Goal: Information Seeking & Learning: Learn about a topic

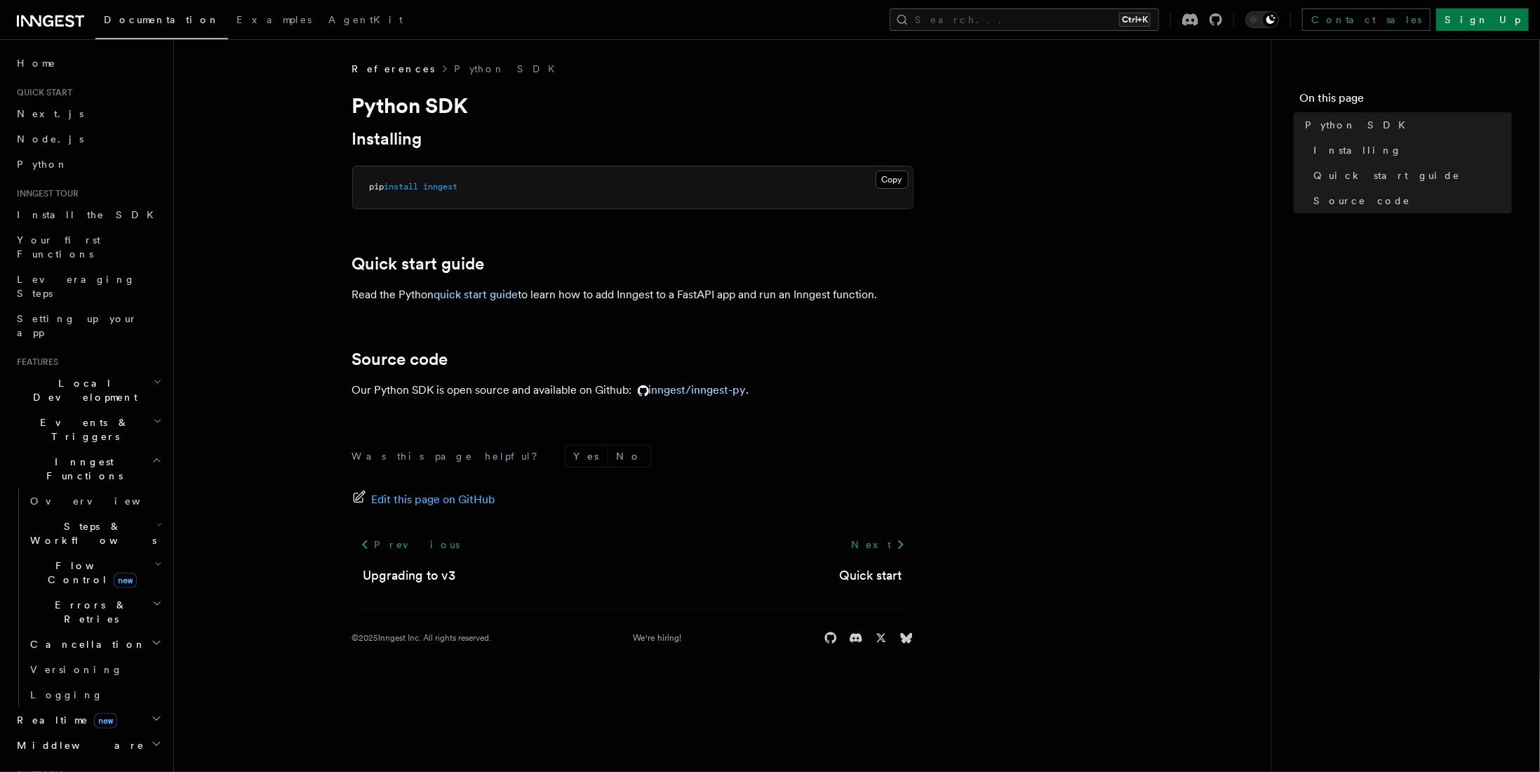
click at [74, 519] on span "Steps & Workflows" at bounding box center [91, 533] width 132 height 28
click at [81, 560] on span "Overview" at bounding box center [115, 565] width 145 height 11
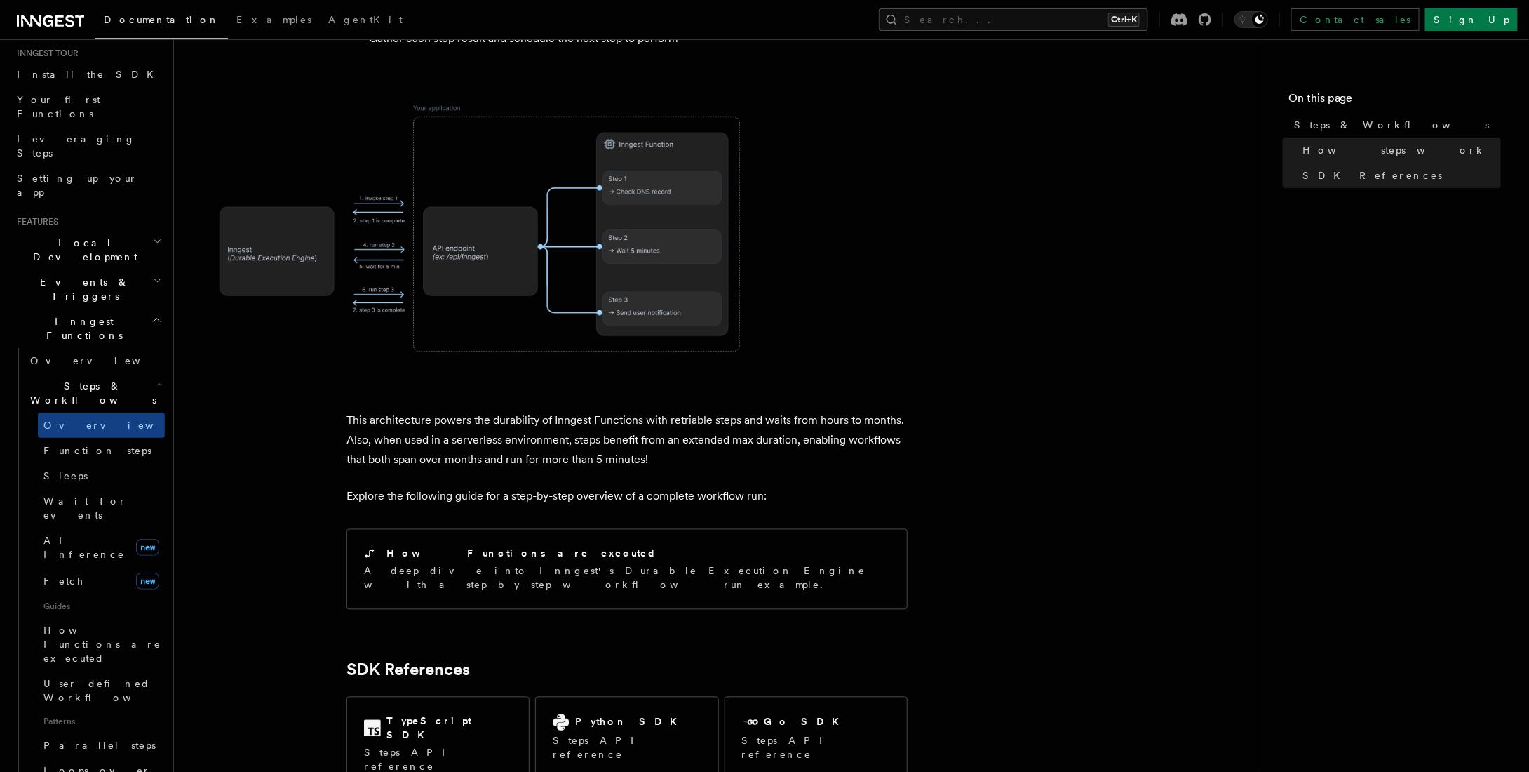
scroll to position [912, 0]
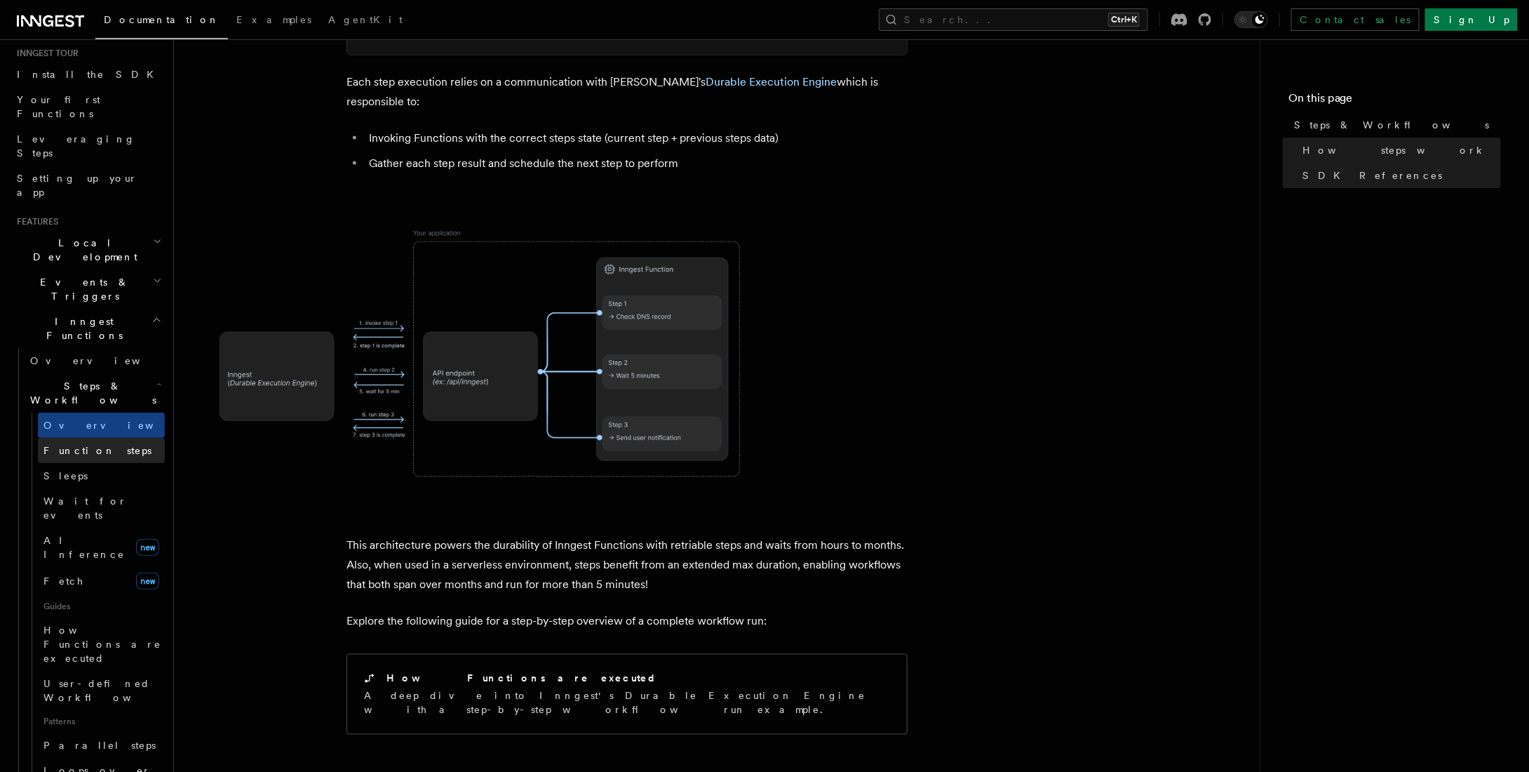
click at [111, 438] on link "Function steps" at bounding box center [101, 450] width 127 height 25
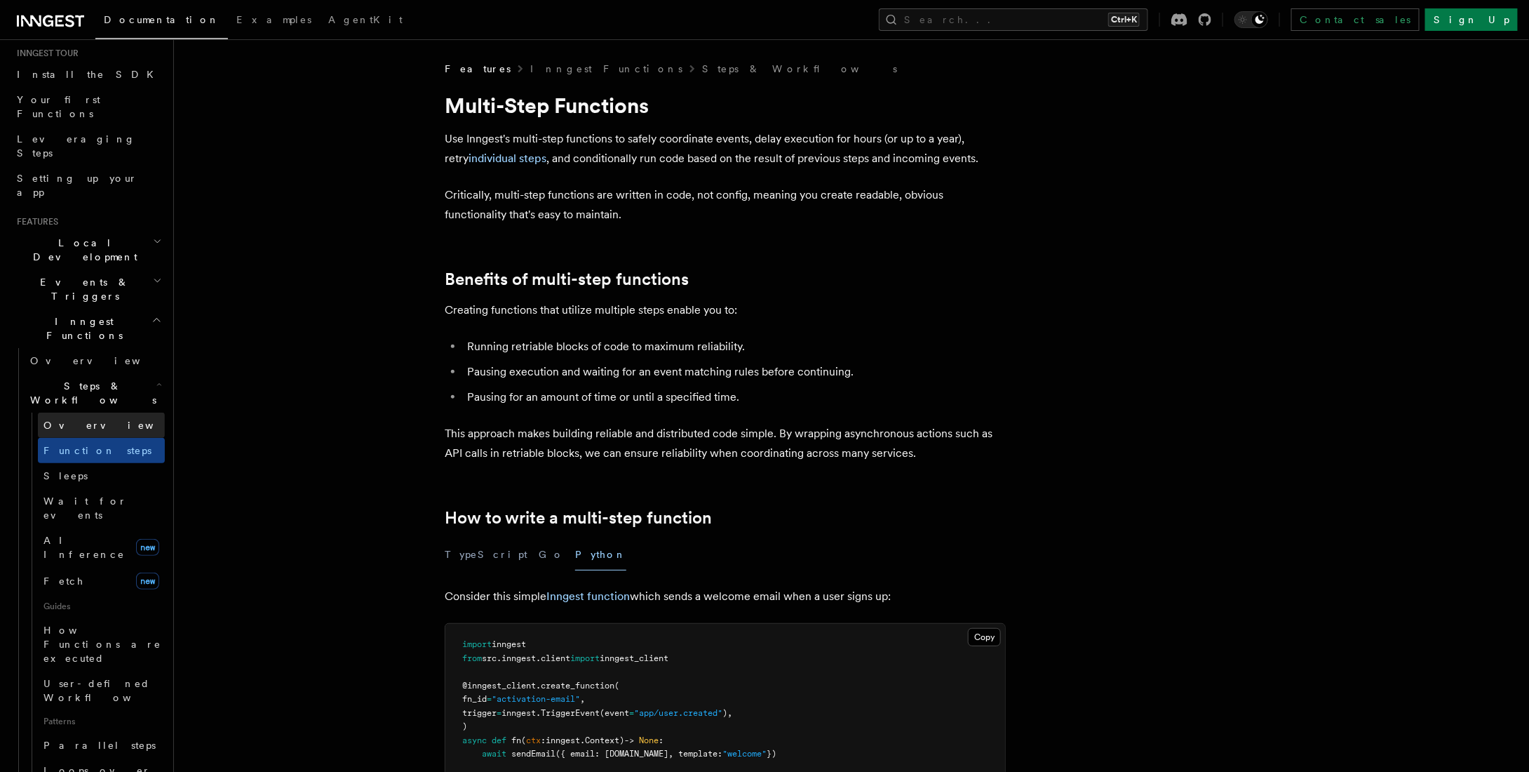
click at [116, 412] on link "Overview" at bounding box center [101, 424] width 127 height 25
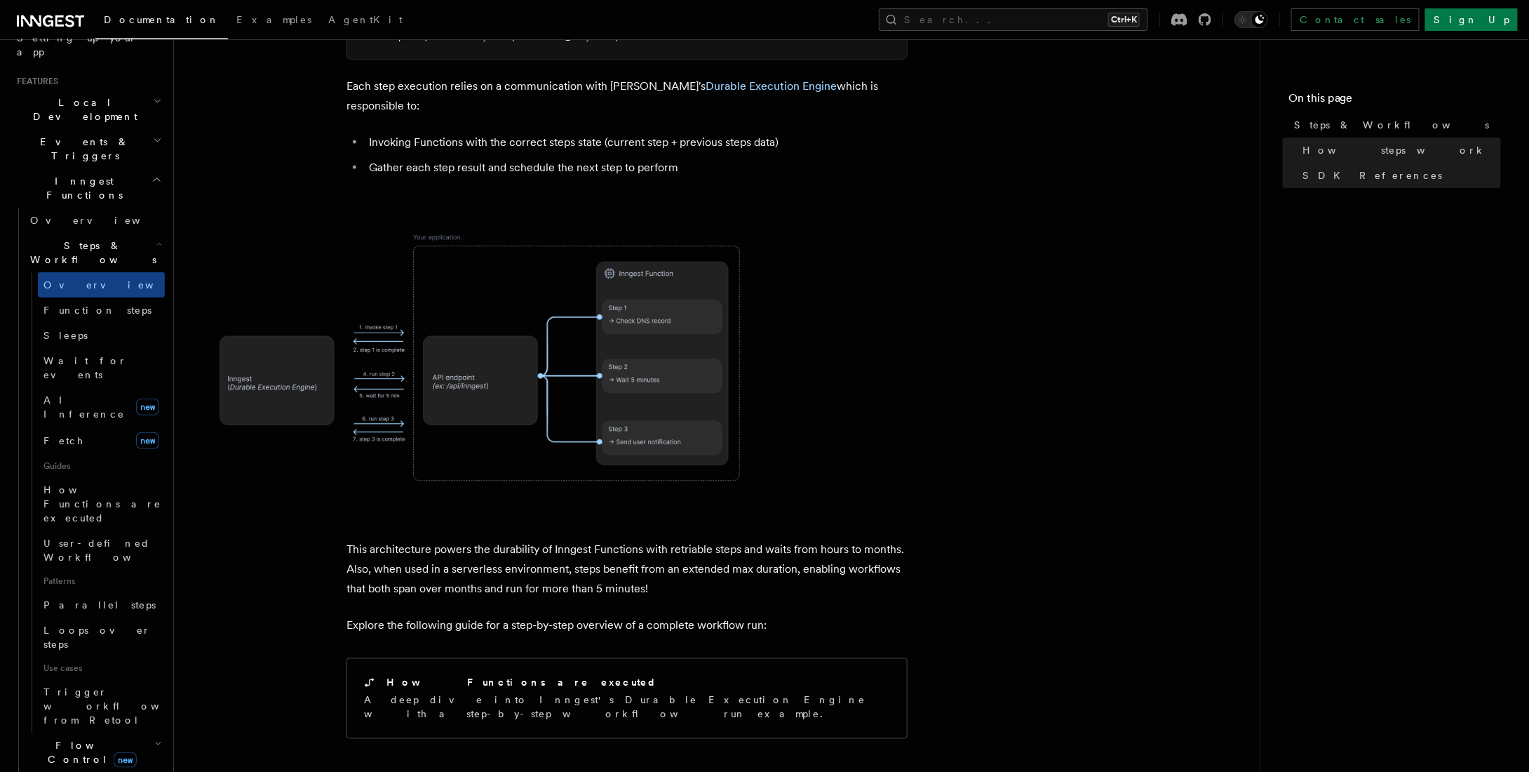
scroll to position [912, 0]
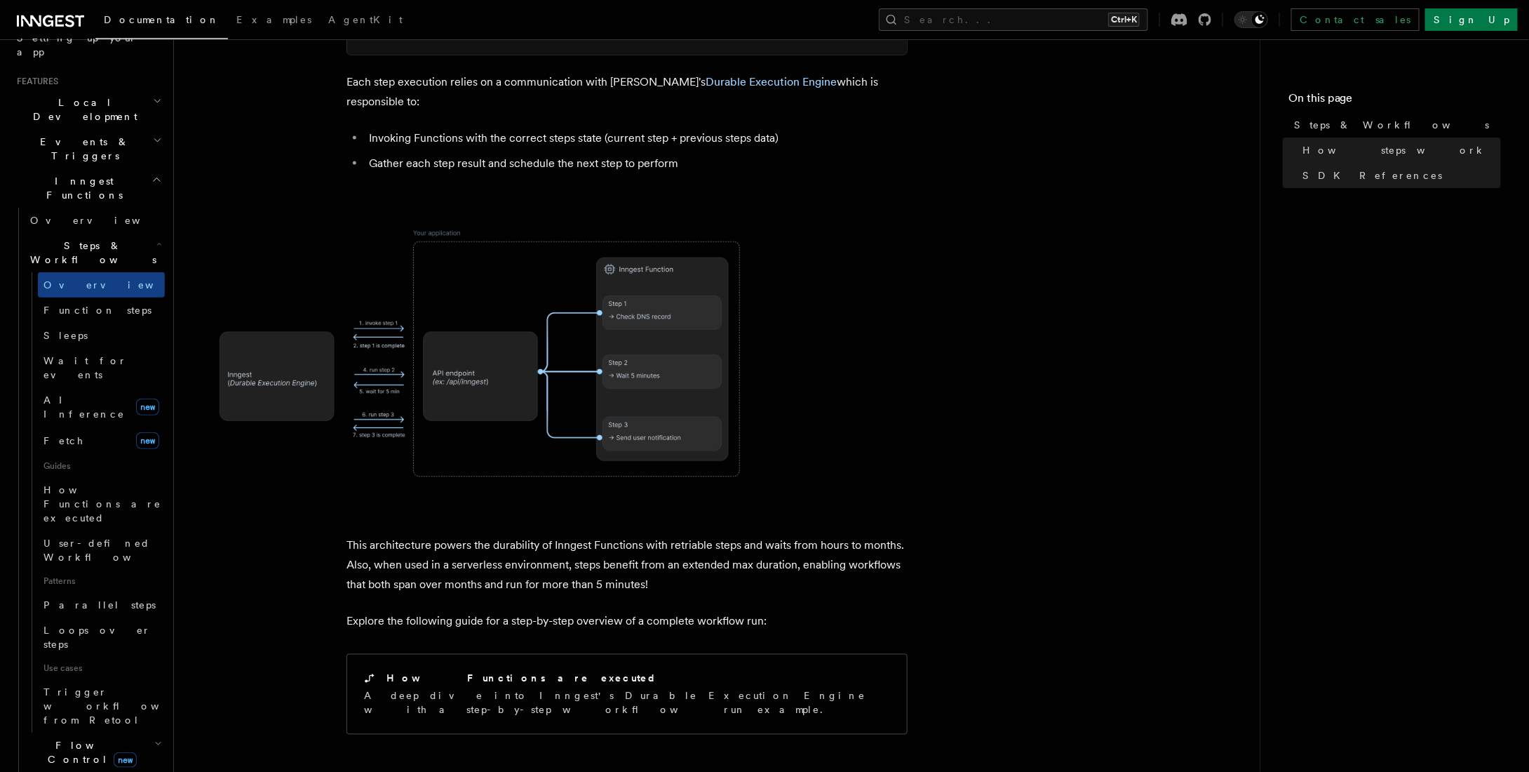
click at [767, 239] on span at bounding box center [716, 353] width 1041 height 293
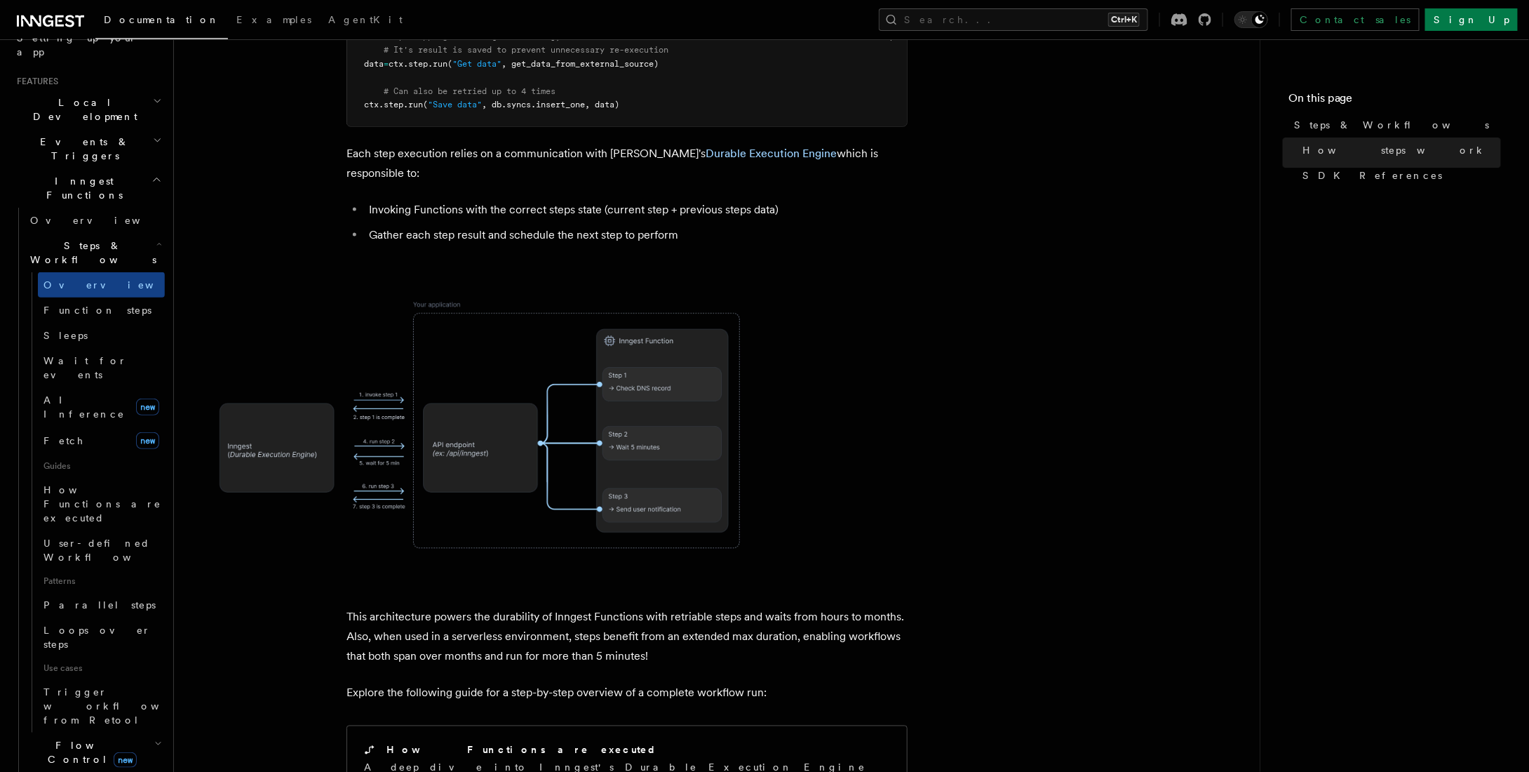
scroll to position [842, 0]
click at [71, 215] on span "Overview" at bounding box center [102, 220] width 145 height 11
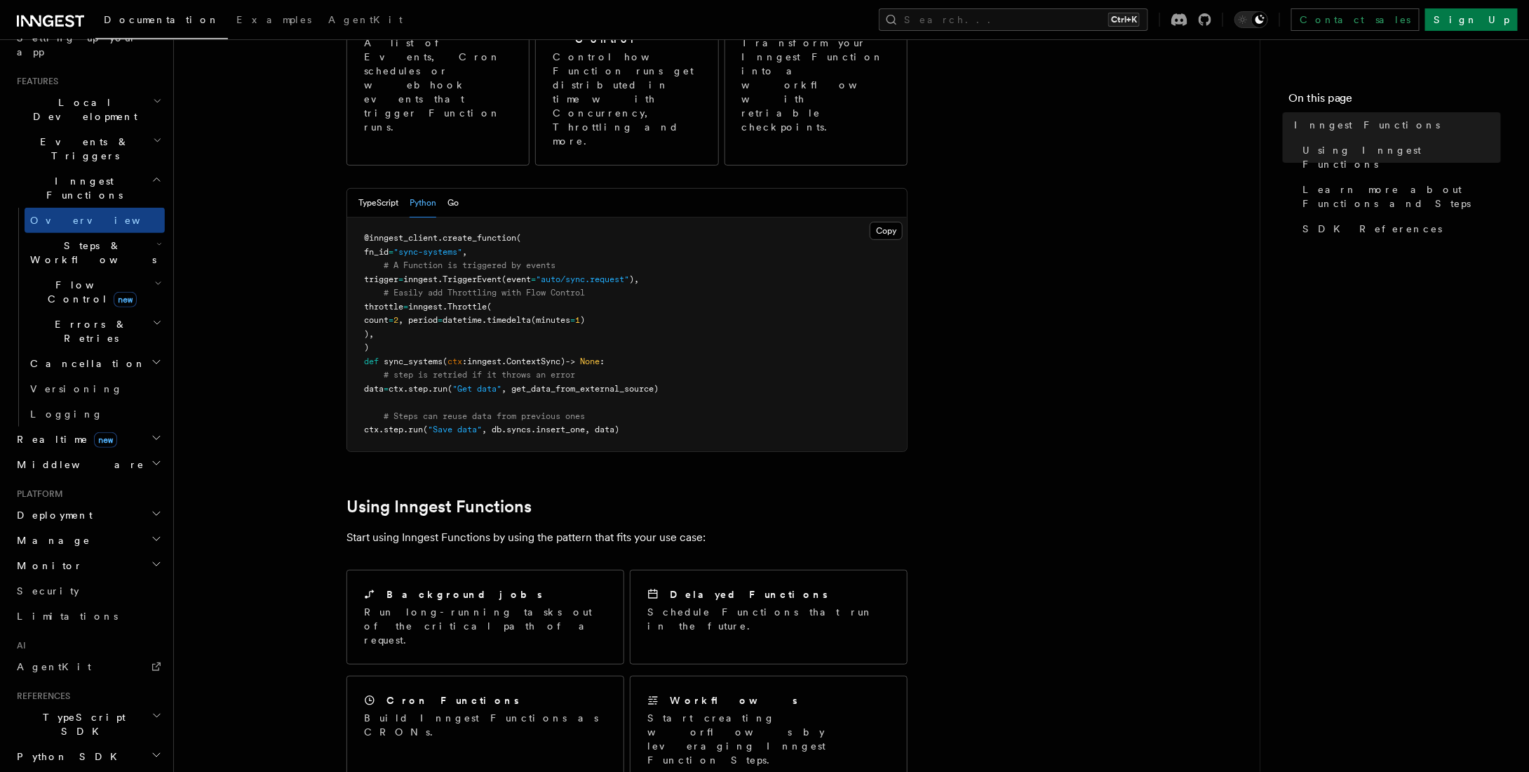
scroll to position [210, 0]
drag, startPoint x: 385, startPoint y: 334, endPoint x: 702, endPoint y: 328, distance: 317.1
click at [702, 328] on pre "@inngest_client . create_function ( fn_id = "sync-systems" , # A Function is tr…" at bounding box center [627, 334] width 560 height 234
click at [709, 335] on pre "@inngest_client . create_function ( fn_id = "sync-systems" , # A Function is tr…" at bounding box center [627, 334] width 560 height 234
drag, startPoint x: 492, startPoint y: 337, endPoint x: 690, endPoint y: 335, distance: 198.5
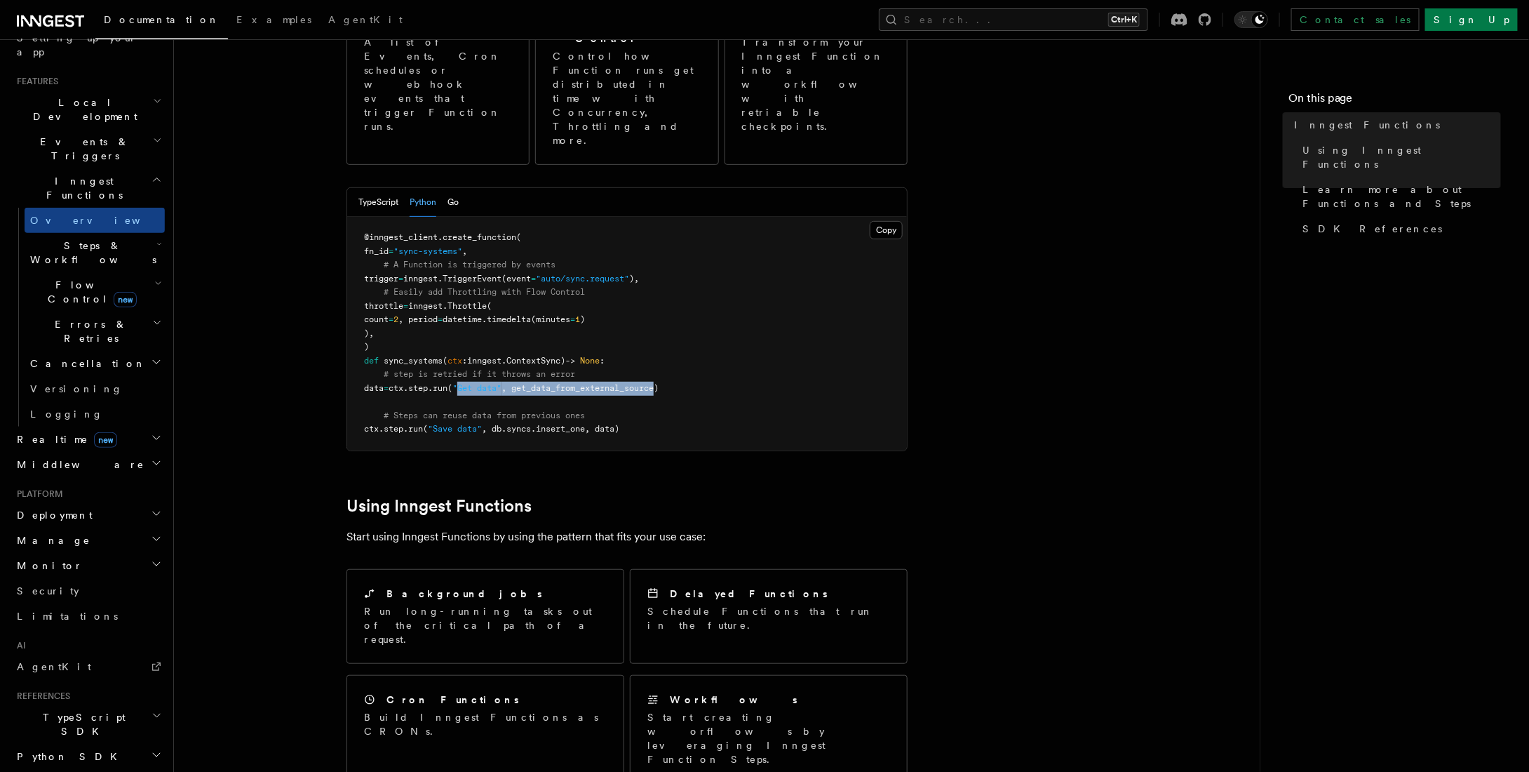
click at [690, 335] on pre "@inngest_client . create_function ( fn_id = "sync-systems" , # A Function is tr…" at bounding box center [627, 334] width 560 height 234
drag, startPoint x: 390, startPoint y: 373, endPoint x: 648, endPoint y: 370, distance: 258.2
click at [648, 370] on pre "@inngest_client . create_function ( fn_id = "sync-systems" , # A Function is tr…" at bounding box center [627, 334] width 560 height 234
click at [651, 370] on pre "@inngest_client . create_function ( fn_id = "sync-systems" , # A Function is tr…" at bounding box center [627, 334] width 560 height 234
drag, startPoint x: 660, startPoint y: 368, endPoint x: 331, endPoint y: 333, distance: 330.9
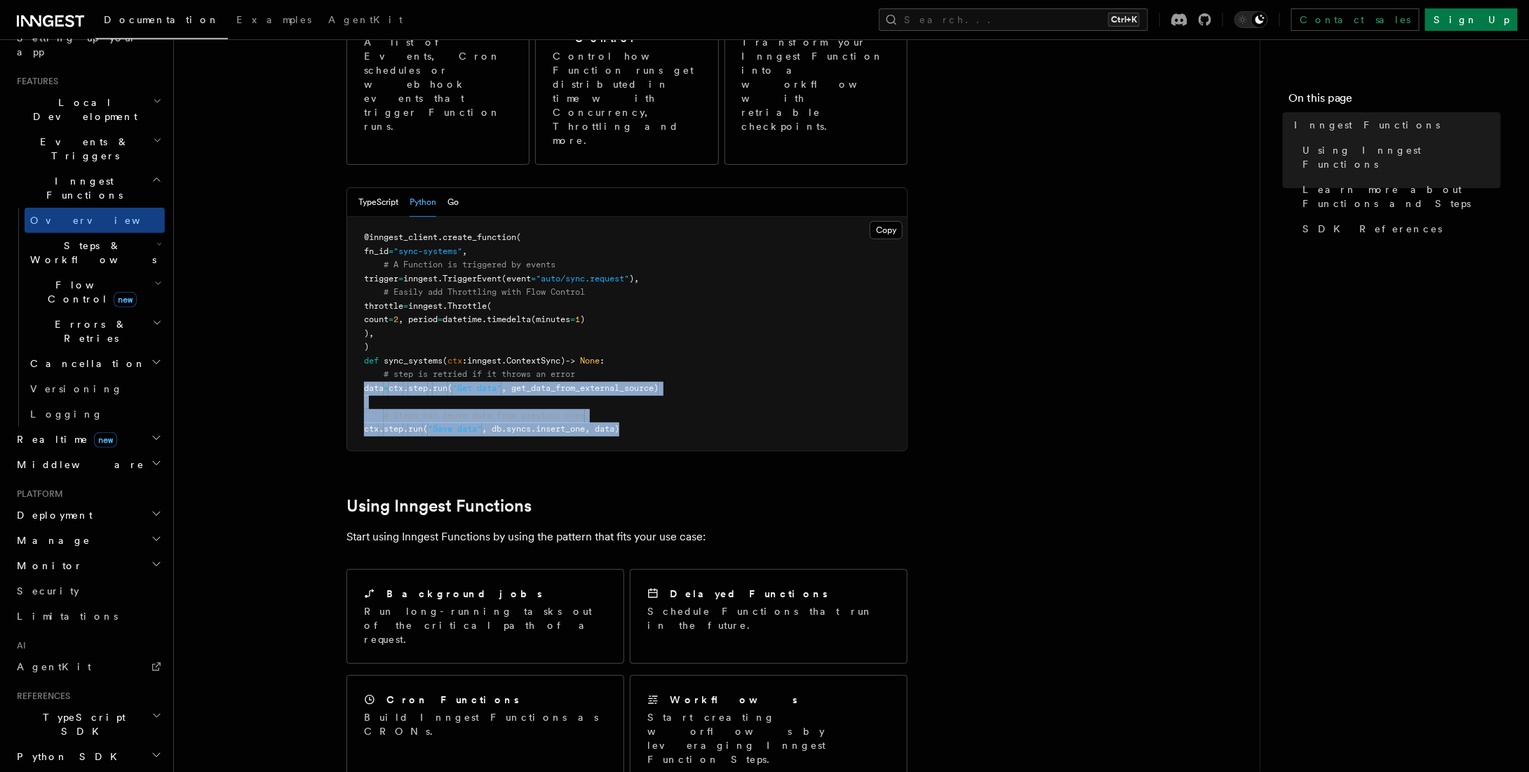
click at [331, 333] on article "Features Inngest Functions Inngest functions enable developers to run reliable …" at bounding box center [716, 700] width 1041 height 1699
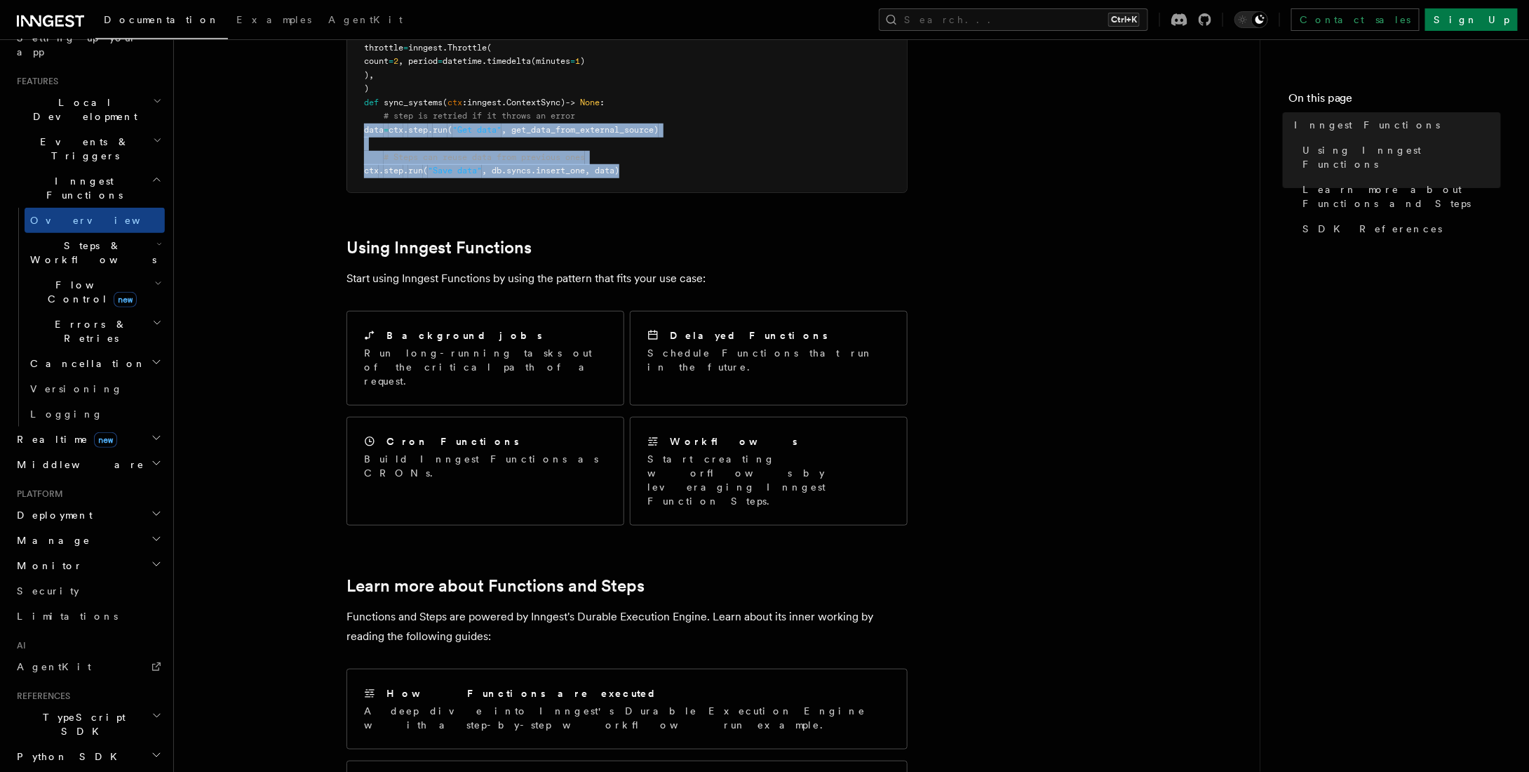
scroll to position [702, 0]
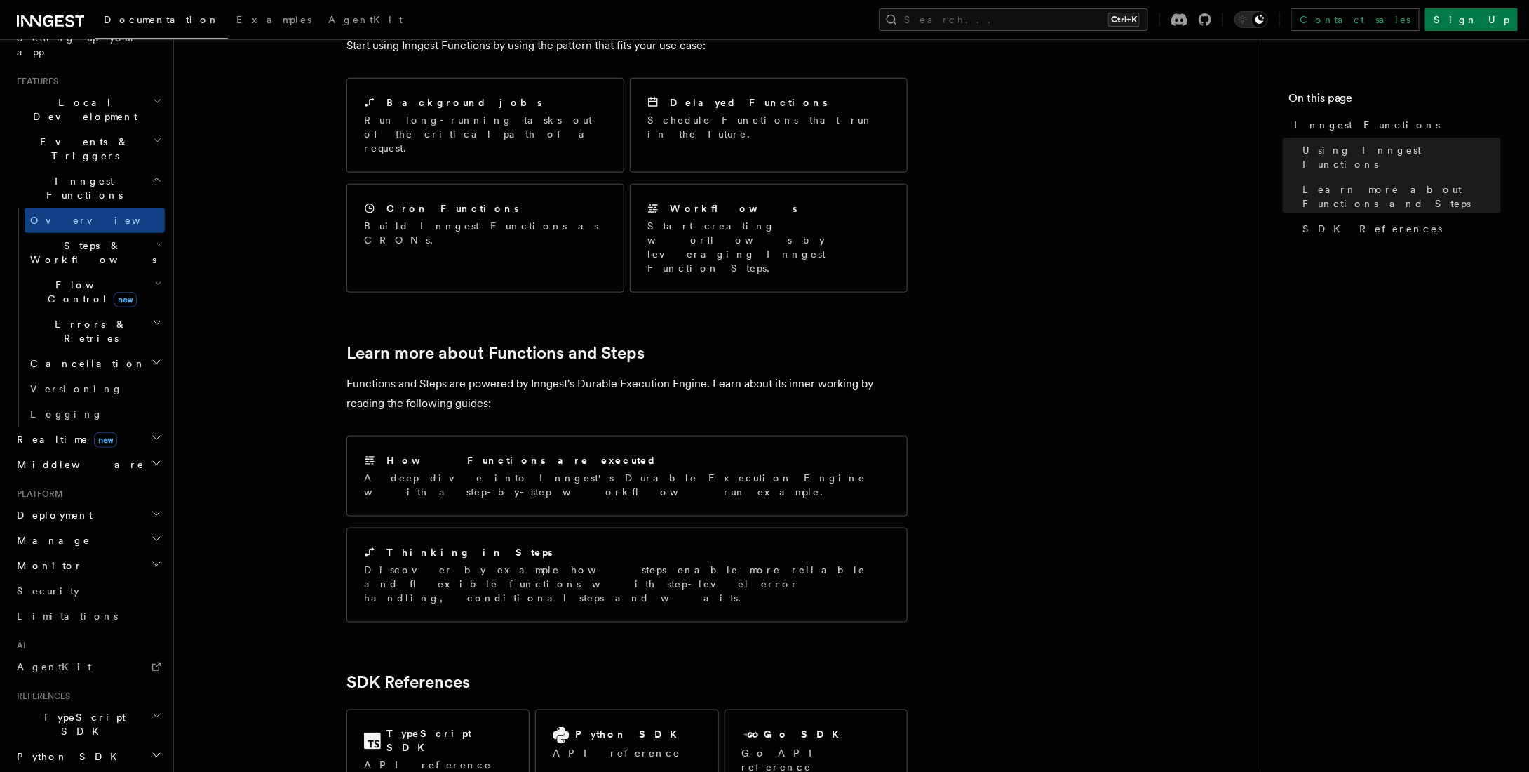
click at [79, 239] on span "Steps & Workflows" at bounding box center [91, 253] width 132 height 28
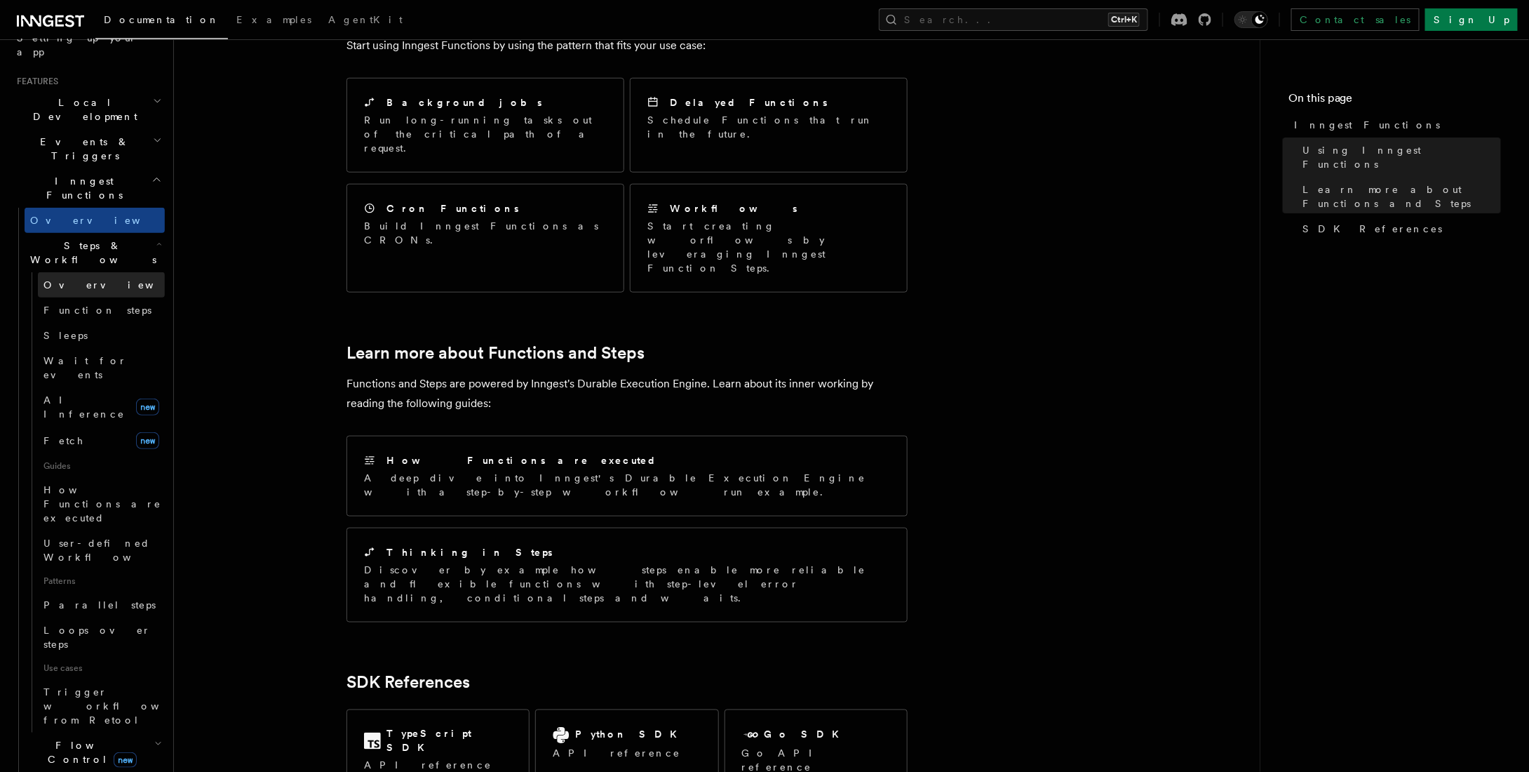
click at [103, 272] on link "Overview" at bounding box center [101, 284] width 127 height 25
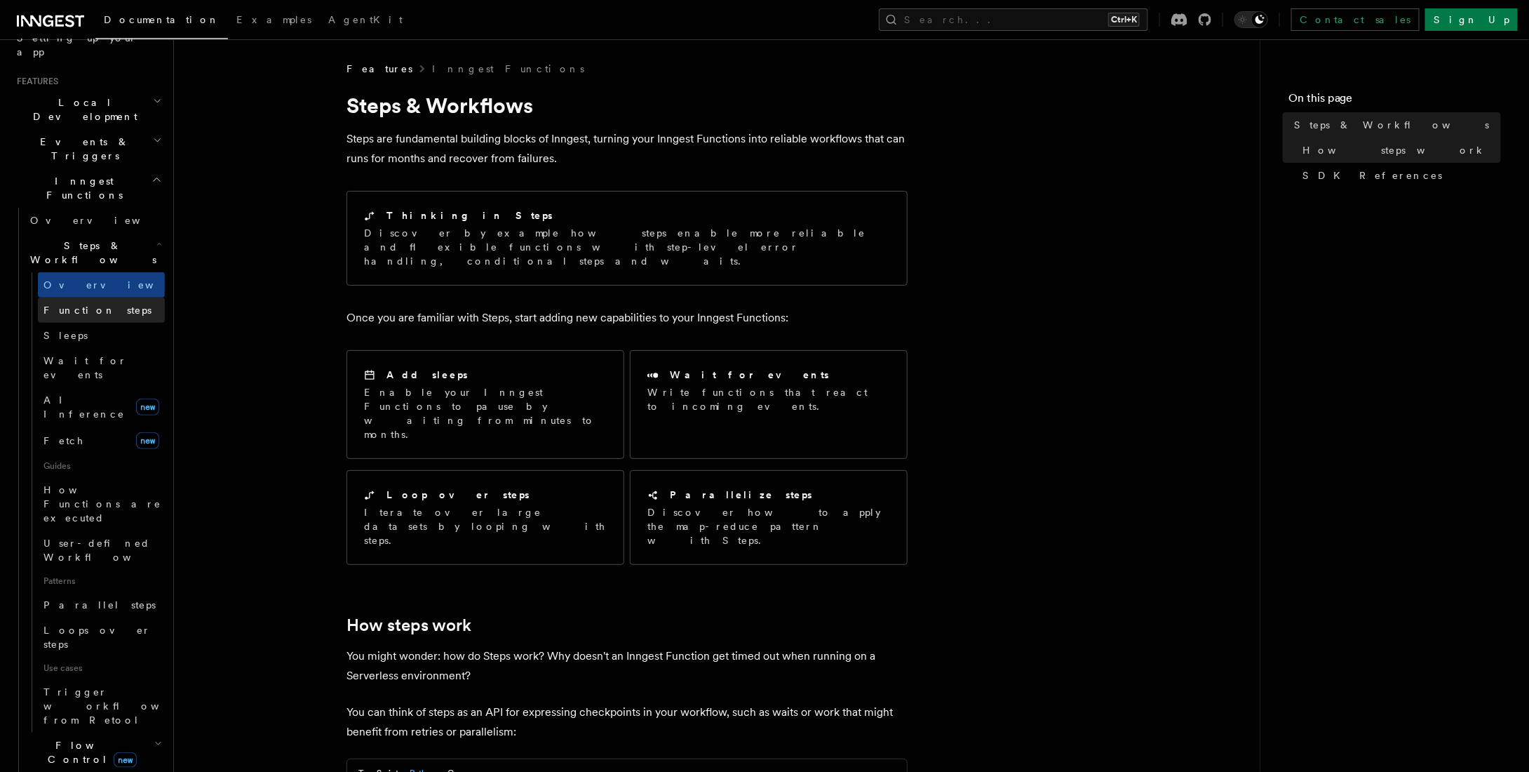
click at [104, 304] on span "Function steps" at bounding box center [97, 309] width 108 height 11
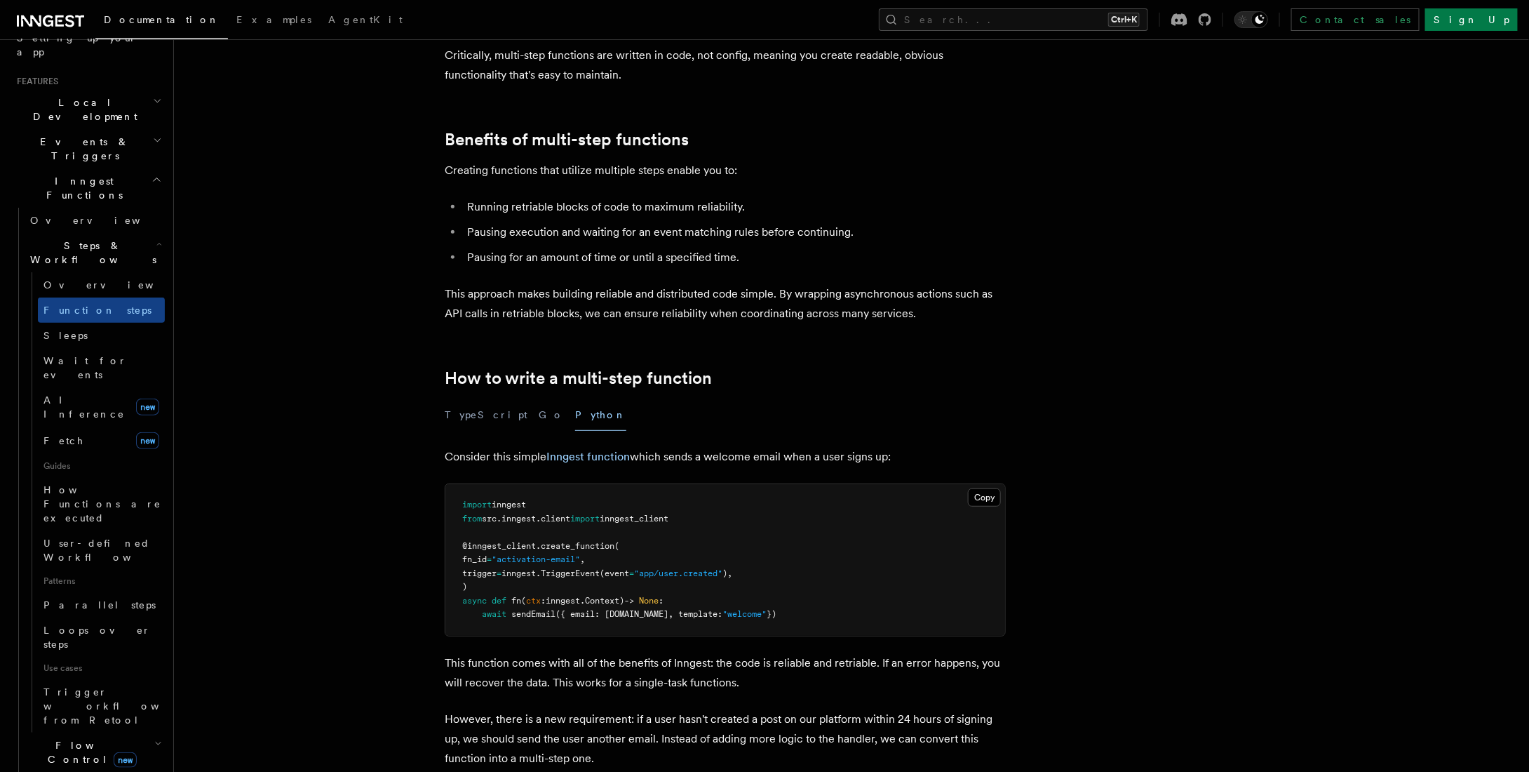
scroll to position [140, 0]
drag, startPoint x: 467, startPoint y: 208, endPoint x: 787, endPoint y: 208, distance: 320.6
click at [767, 208] on li "Running retriable blocks of code to maximum reliability." at bounding box center [734, 206] width 543 height 20
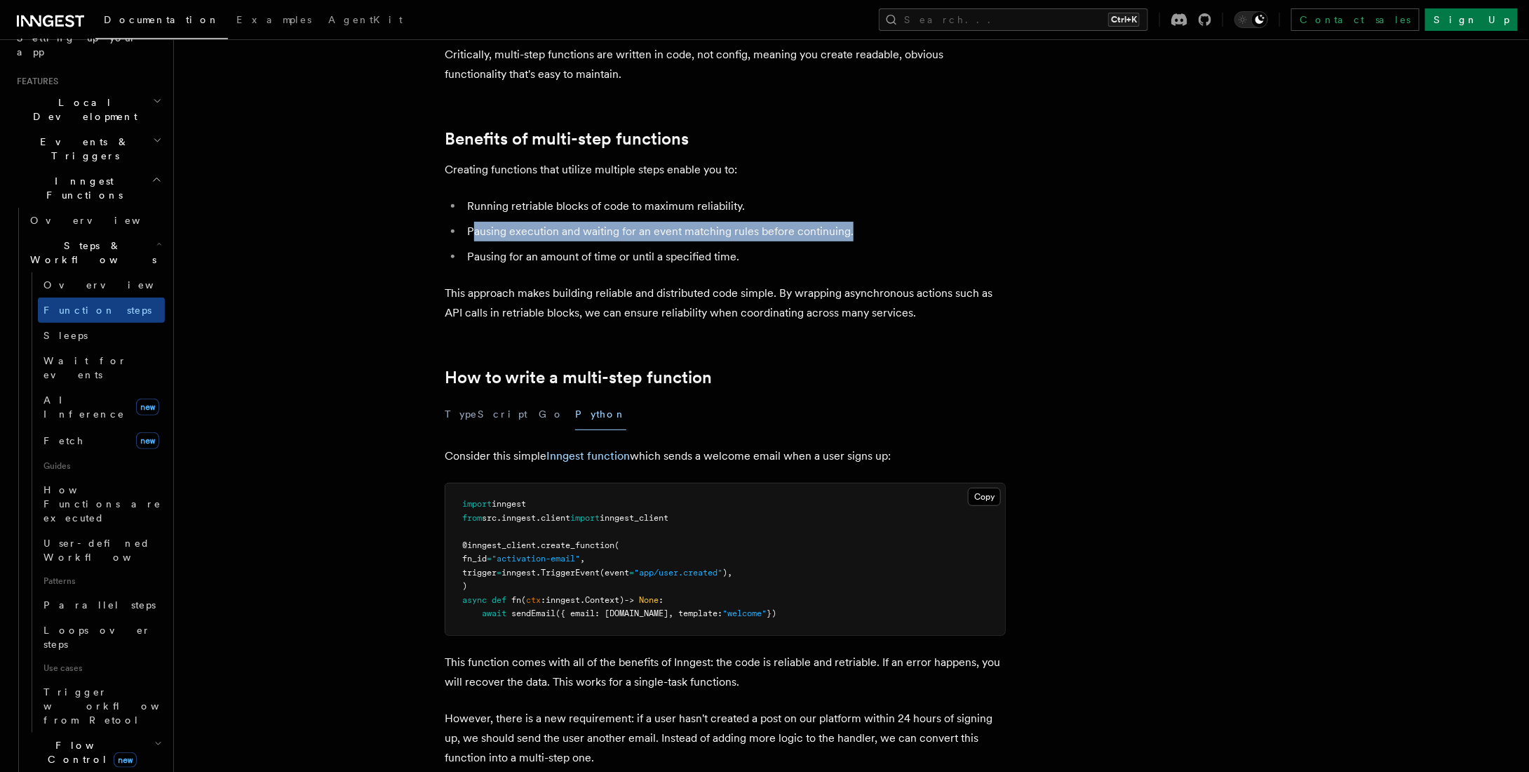
drag, startPoint x: 475, startPoint y: 228, endPoint x: 915, endPoint y: 230, distance: 439.9
click at [767, 230] on li "Pausing execution and waiting for an event matching rules before continuing." at bounding box center [734, 232] width 543 height 20
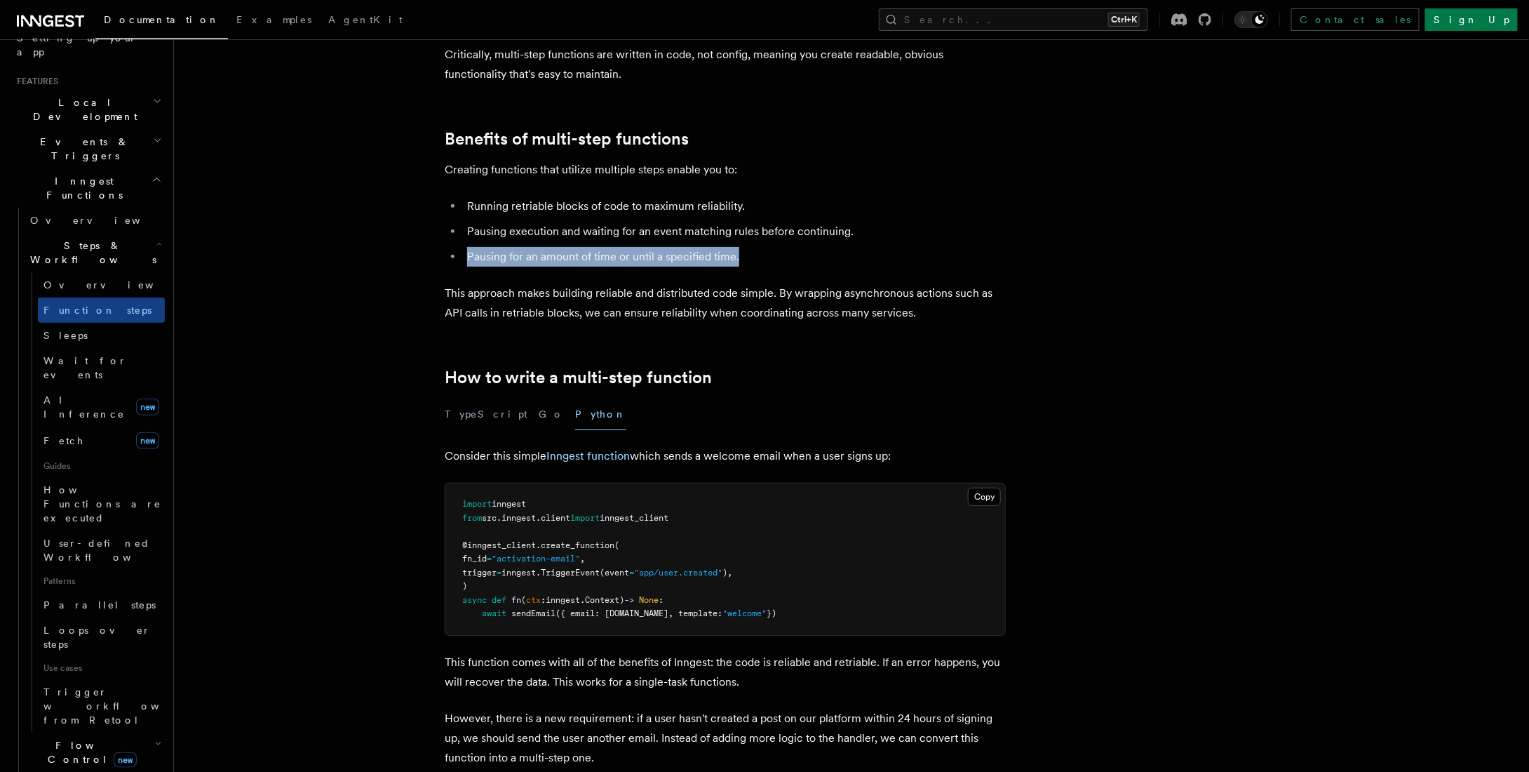
drag, startPoint x: 759, startPoint y: 263, endPoint x: 520, endPoint y: 258, distance: 239.3
click at [462, 260] on ul "Running retriable blocks of code to maximum reliability. Pausing execution and …" at bounding box center [725, 231] width 561 height 70
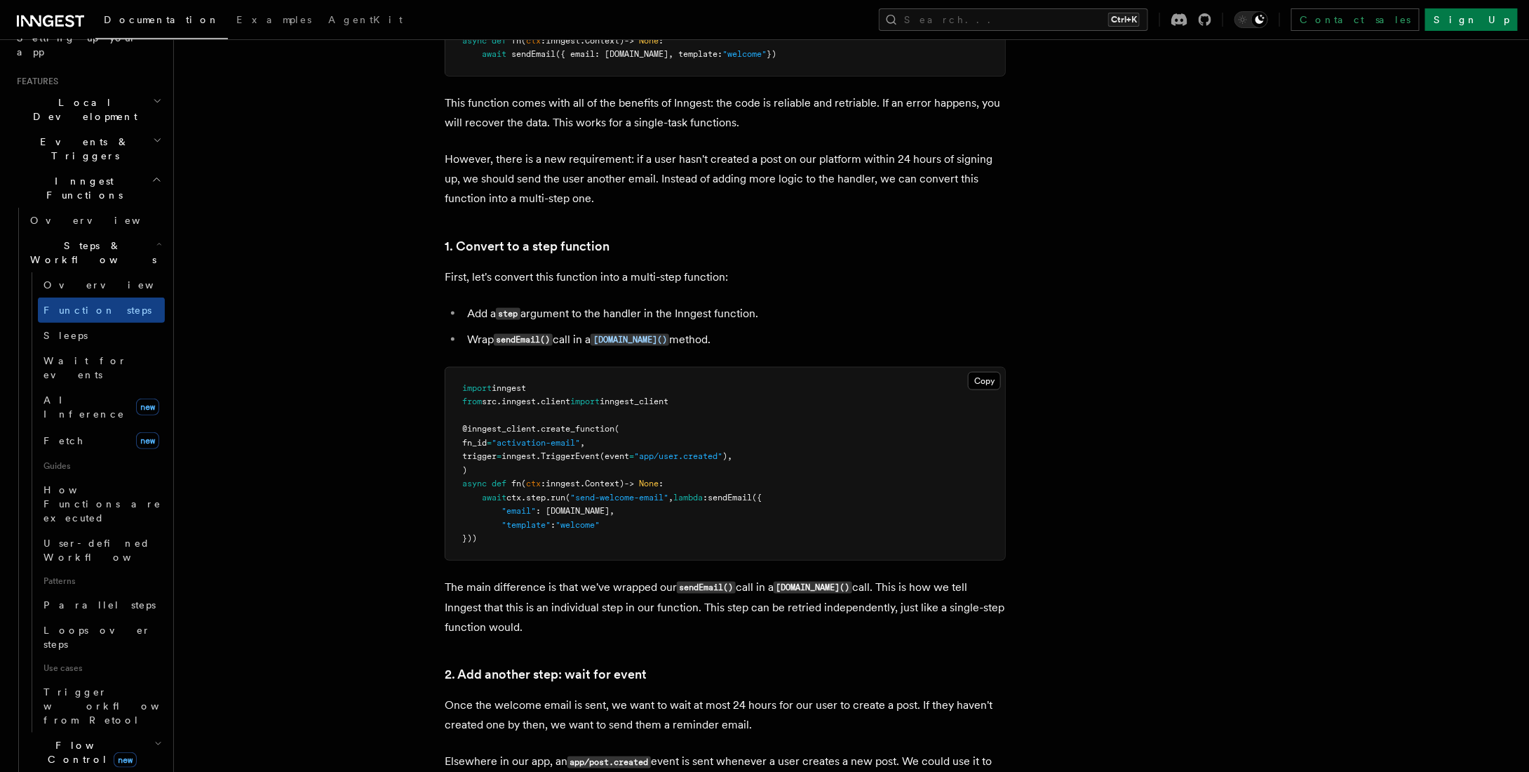
scroll to position [702, 0]
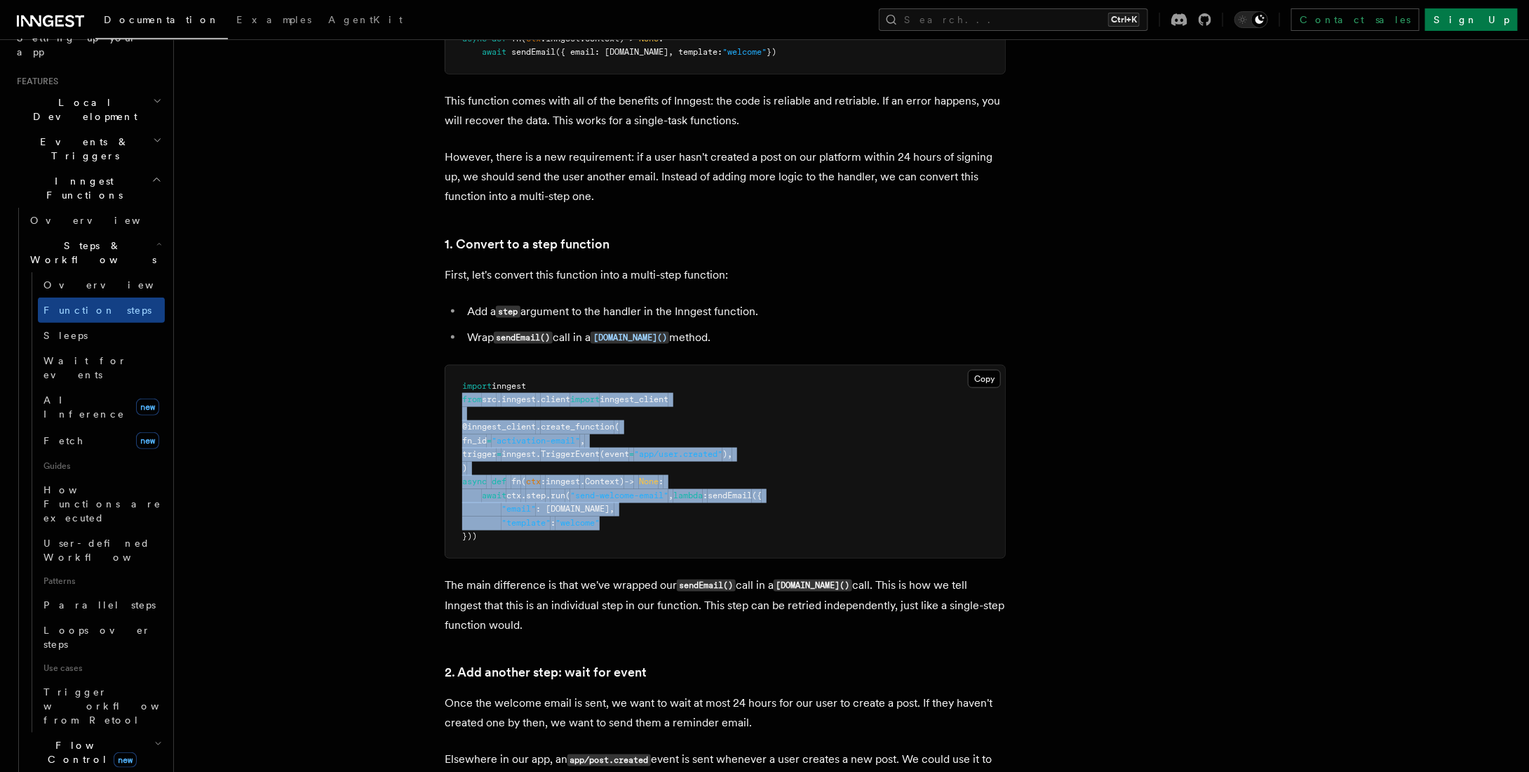
drag, startPoint x: 457, startPoint y: 405, endPoint x: 657, endPoint y: 506, distance: 223.7
click at [645, 520] on pre "import inngest from src . inngest . client import inngest_client @inngest_clien…" at bounding box center [725, 461] width 560 height 192
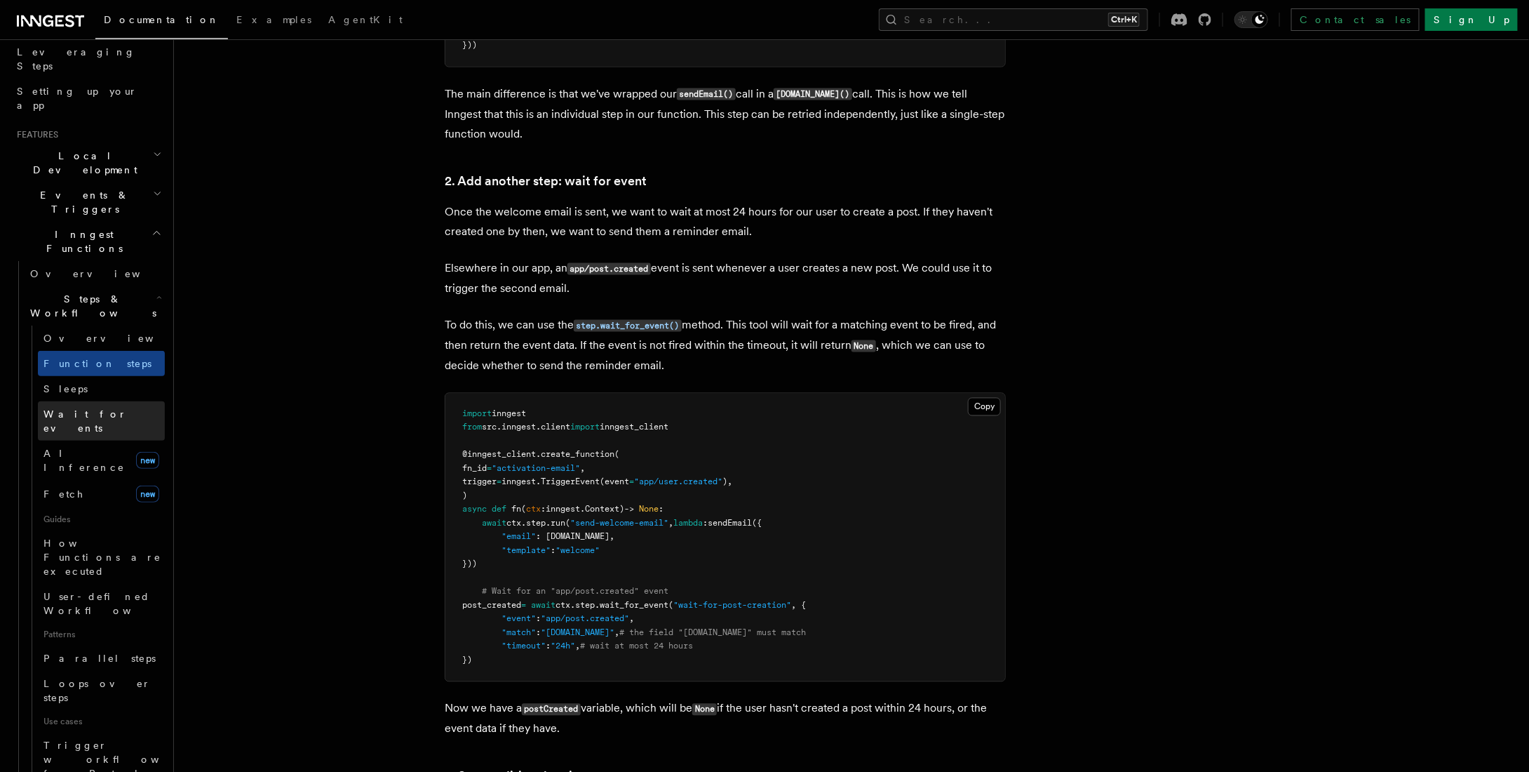
scroll to position [210, 0]
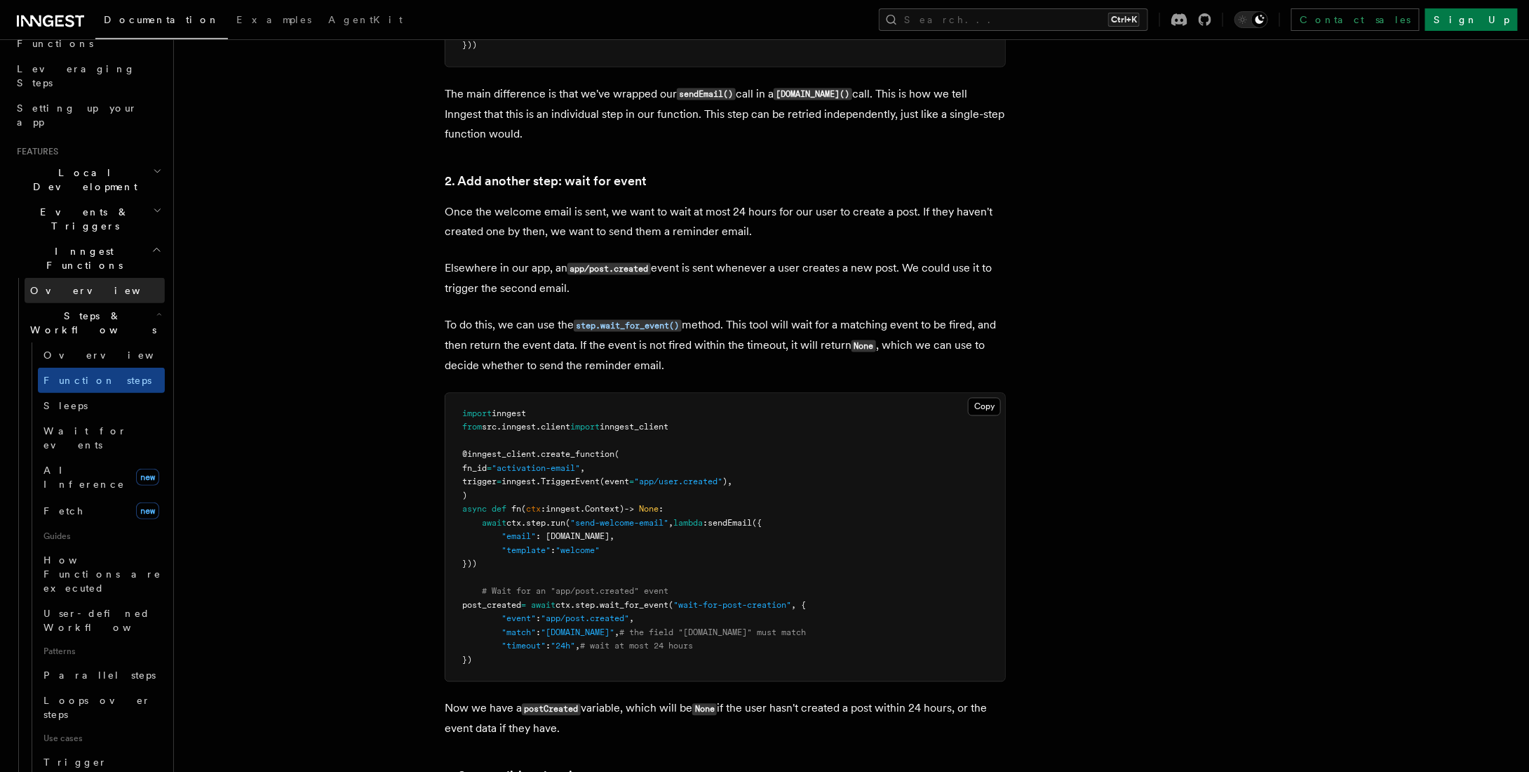
click at [93, 278] on link "Overview" at bounding box center [95, 290] width 140 height 25
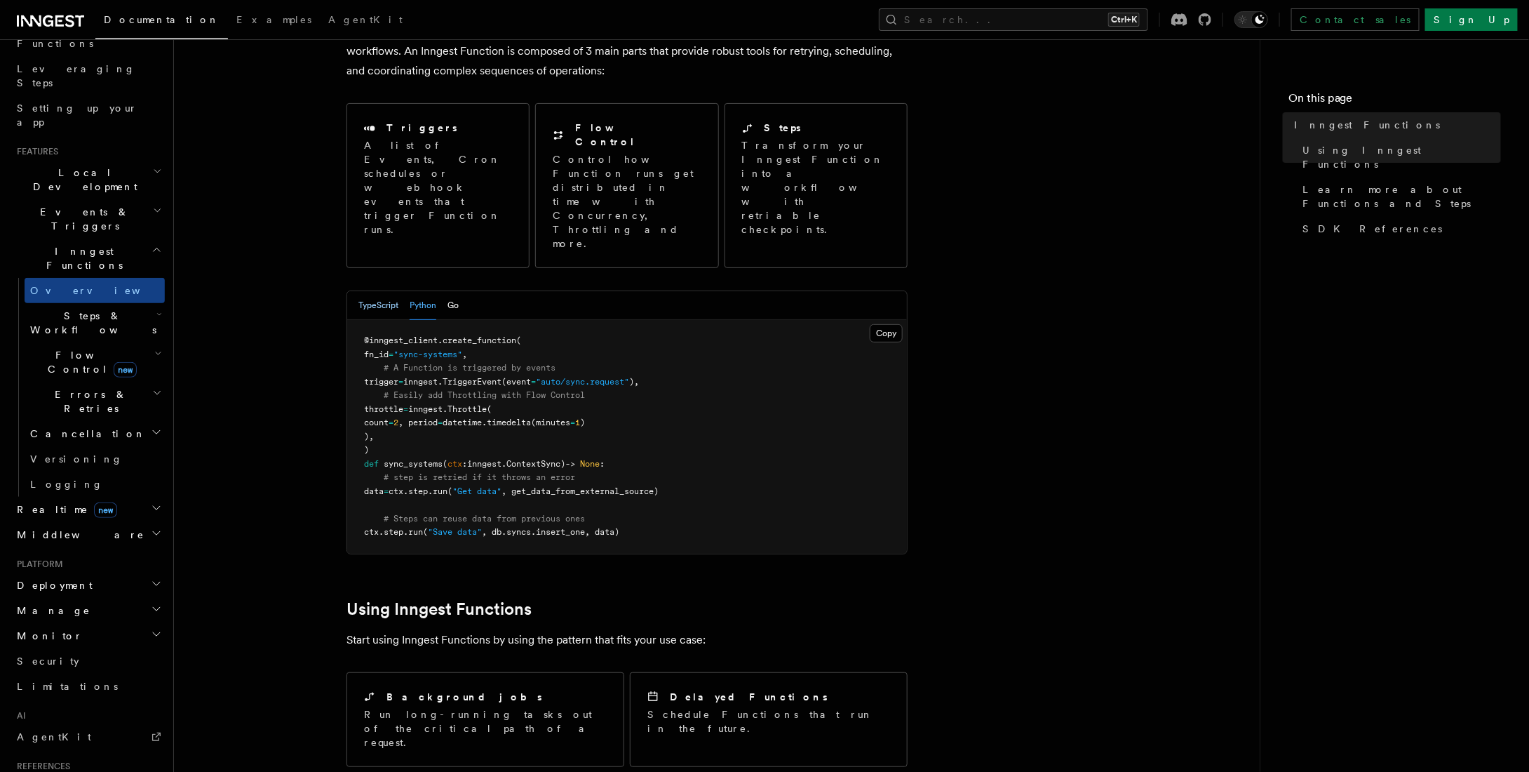
scroll to position [140, 0]
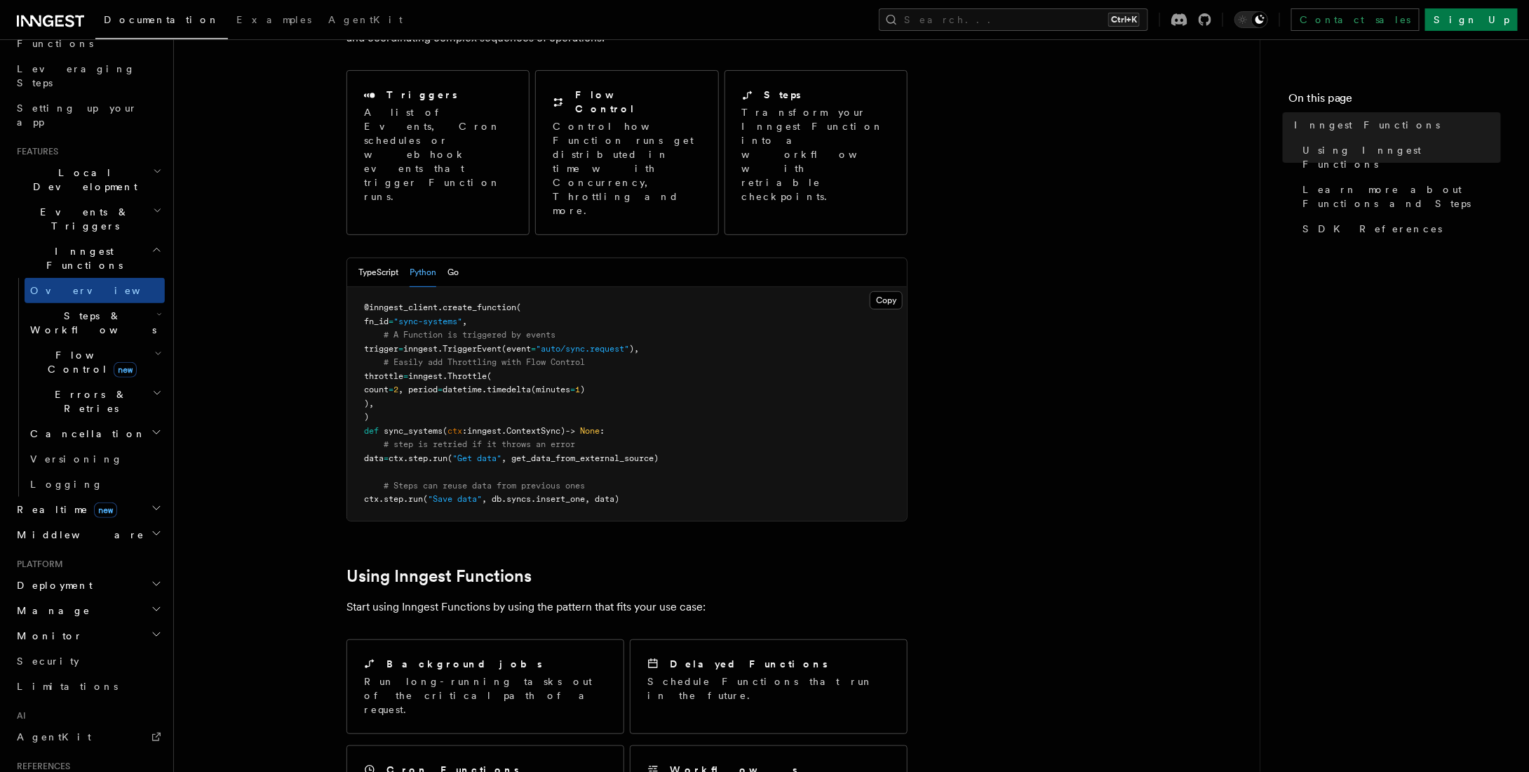
drag, startPoint x: 382, startPoint y: 318, endPoint x: 441, endPoint y: 347, distance: 65.3
click at [441, 347] on pre "@inngest_client . create_function ( fn_id = "sync-systems" , # A Function is tr…" at bounding box center [627, 404] width 560 height 234
click at [389, 384] on span "count" at bounding box center [376, 389] width 25 height 10
drag, startPoint x: 435, startPoint y: 316, endPoint x: 509, endPoint y: 318, distance: 73.7
click at [492, 371] on span "throttle = inngest. [GEOGRAPHIC_DATA] (" at bounding box center [428, 376] width 128 height 10
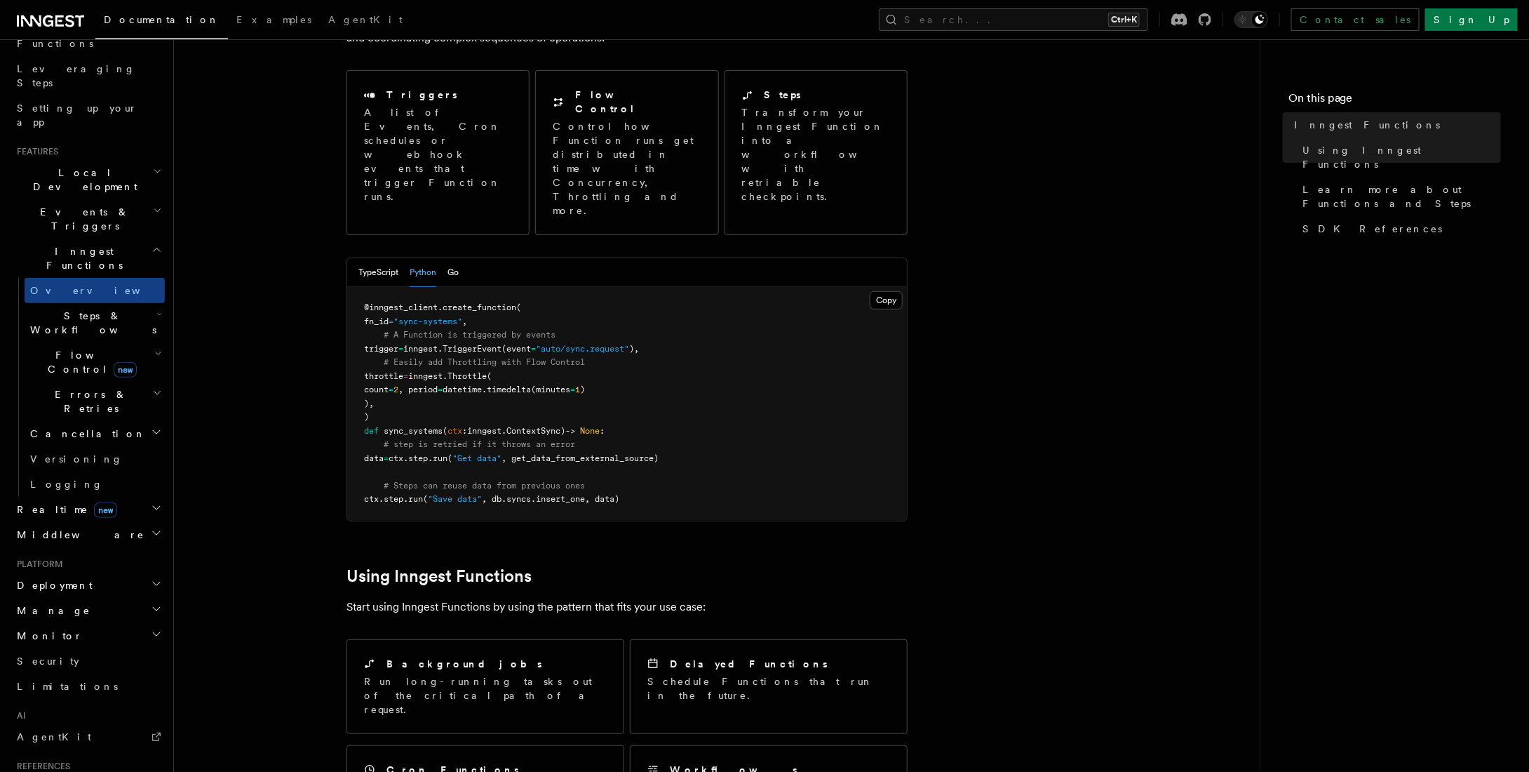
click at [438, 346] on pre "@inngest_client . create_function ( fn_id = "sync-systems" , # A Function is tr…" at bounding box center [627, 404] width 560 height 234
drag, startPoint x: 407, startPoint y: 333, endPoint x: 445, endPoint y: 333, distance: 37.9
click at [445, 384] on span "count = 2 , period = datetime. timedelta (minutes = 1 )" at bounding box center [474, 389] width 221 height 10
click at [483, 344] on pre "@inngest_client . create_function ( fn_id = "sync-systems" , # A Function is tr…" at bounding box center [627, 404] width 560 height 234
drag, startPoint x: 452, startPoint y: 333, endPoint x: 632, endPoint y: 334, distance: 179.6
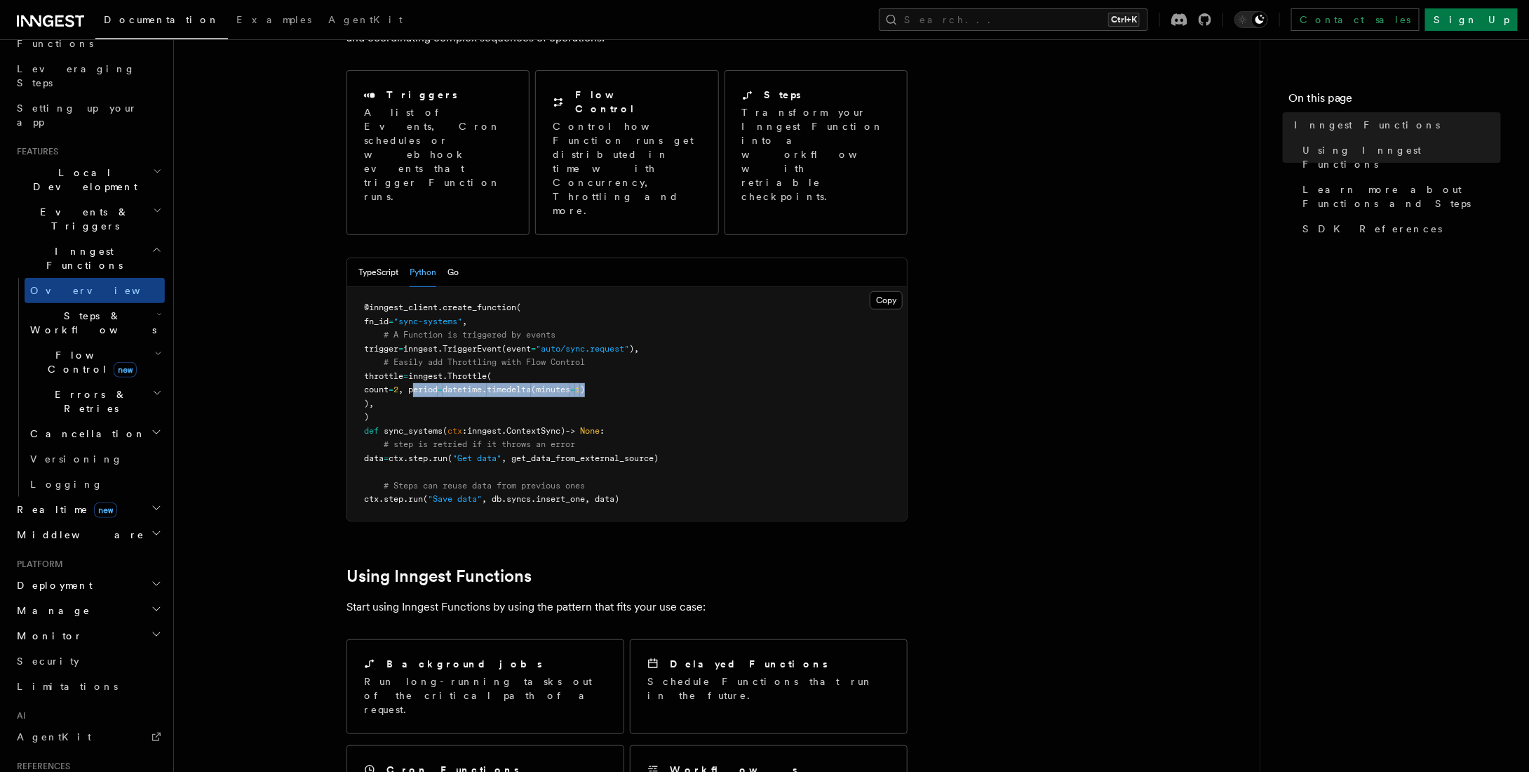
click at [632, 334] on pre "@inngest_client . create_function ( fn_id = "sync-systems" , # A Function is tr…" at bounding box center [627, 404] width 560 height 234
click at [467, 347] on pre "@inngest_client . create_function ( fn_id = "sync-systems" , # A Function is tr…" at bounding box center [627, 404] width 560 height 234
drag, startPoint x: 383, startPoint y: 318, endPoint x: 407, endPoint y: 341, distance: 33.2
click at [407, 341] on pre "@inngest_client . create_function ( fn_id = "sync-systems" , # A Function is tr…" at bounding box center [627, 404] width 560 height 234
copy code "throttle = inngest. Throttle ( count = 2 , period = datetime. timedelta (minute…"
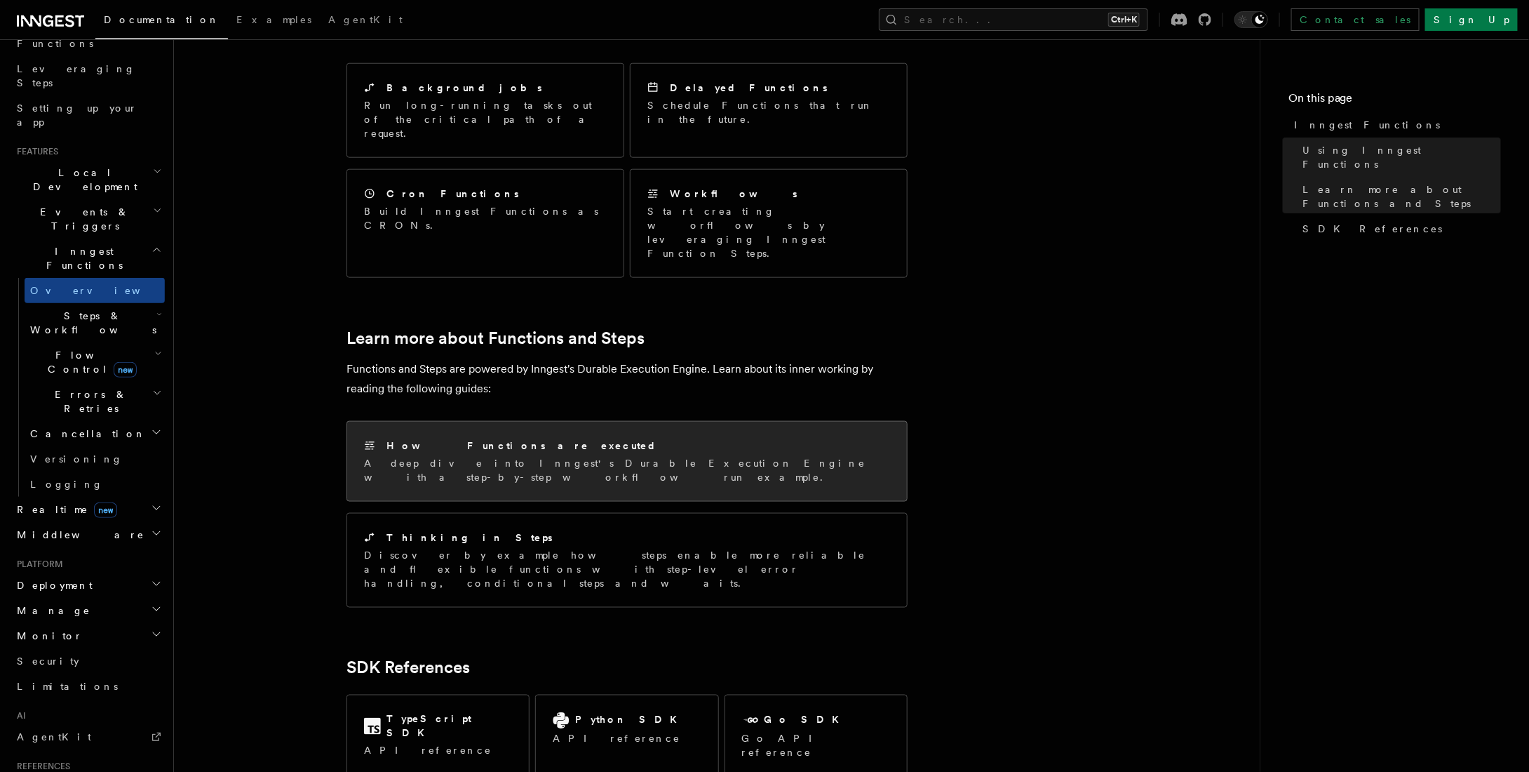
scroll to position [772, 0]
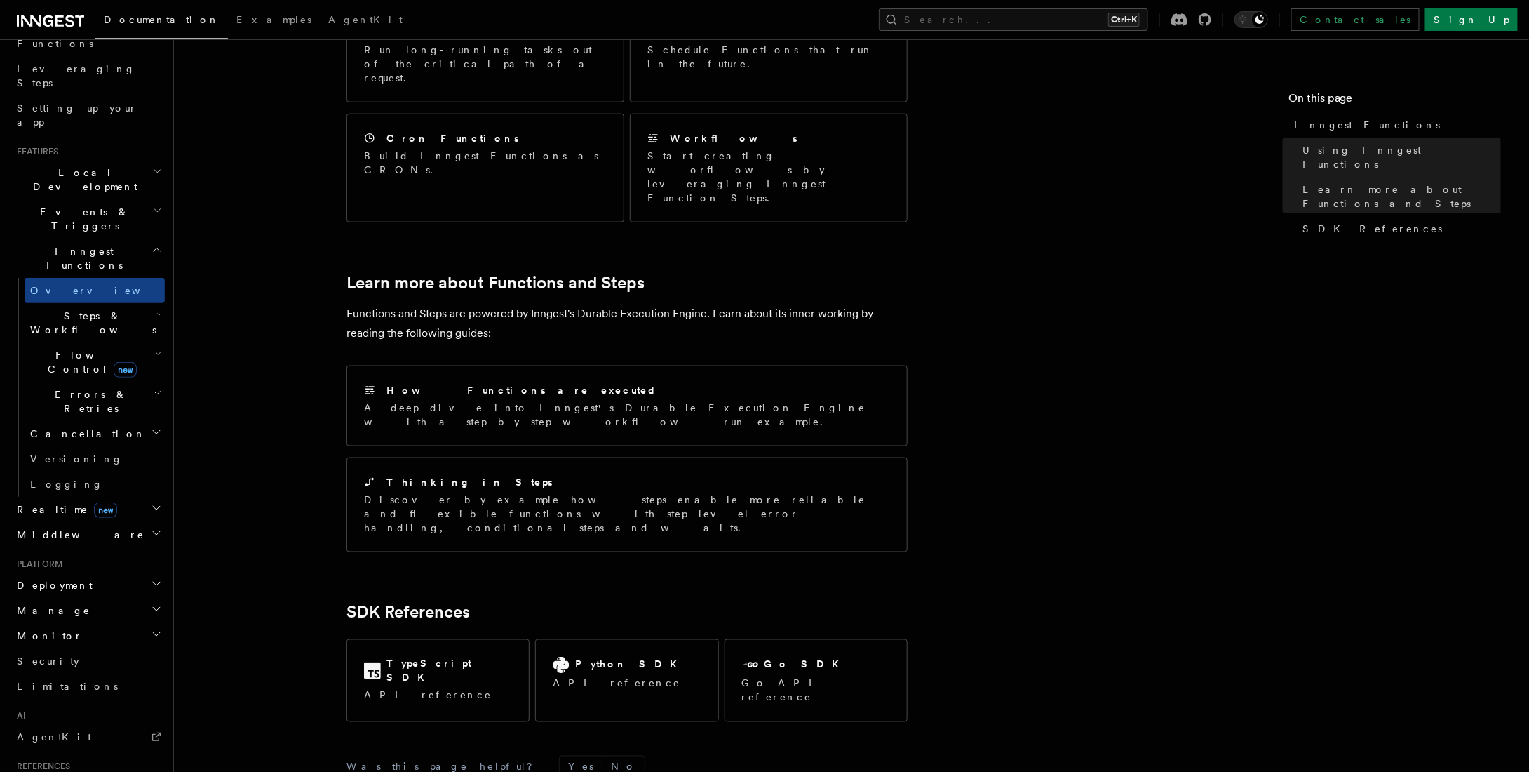
click at [78, 387] on span "Errors & Retries" at bounding box center [89, 401] width 128 height 28
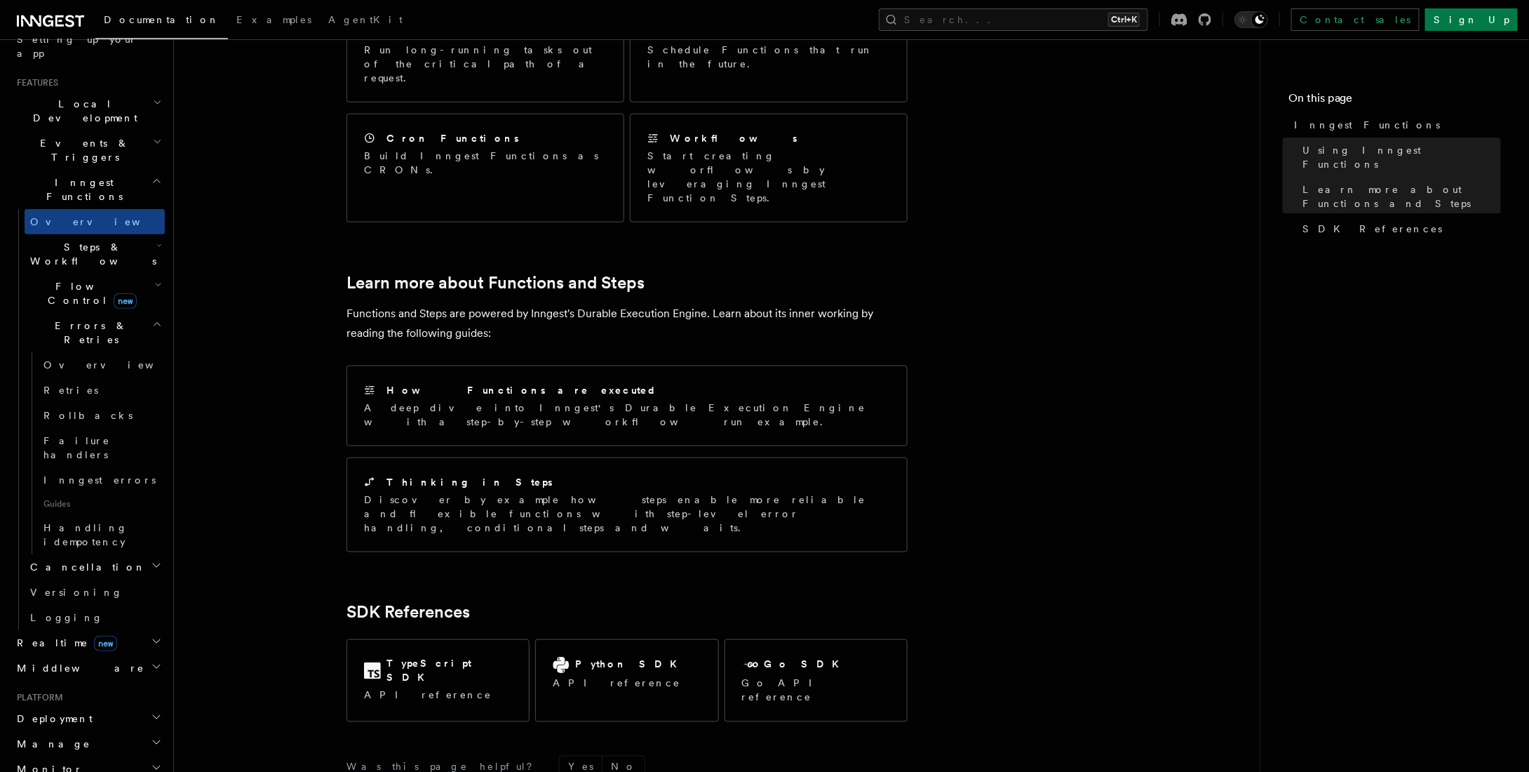
scroll to position [281, 0]
click at [114, 629] on h2 "Realtime new" at bounding box center [88, 641] width 154 height 25
click at [100, 654] on h2 "Middleware" at bounding box center [88, 666] width 154 height 25
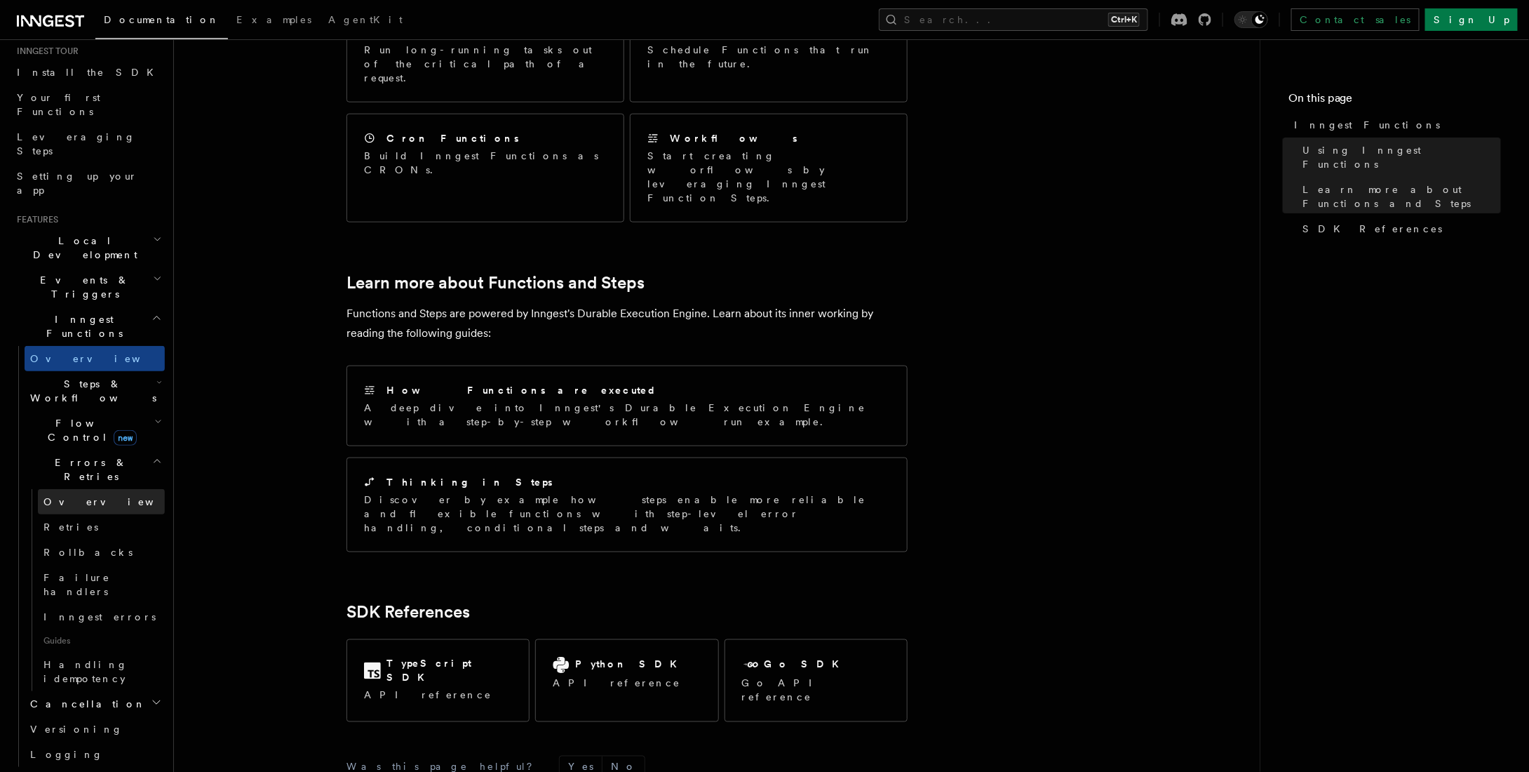
scroll to position [140, 0]
click at [109, 574] on span "Failure handlers" at bounding box center [76, 586] width 67 height 25
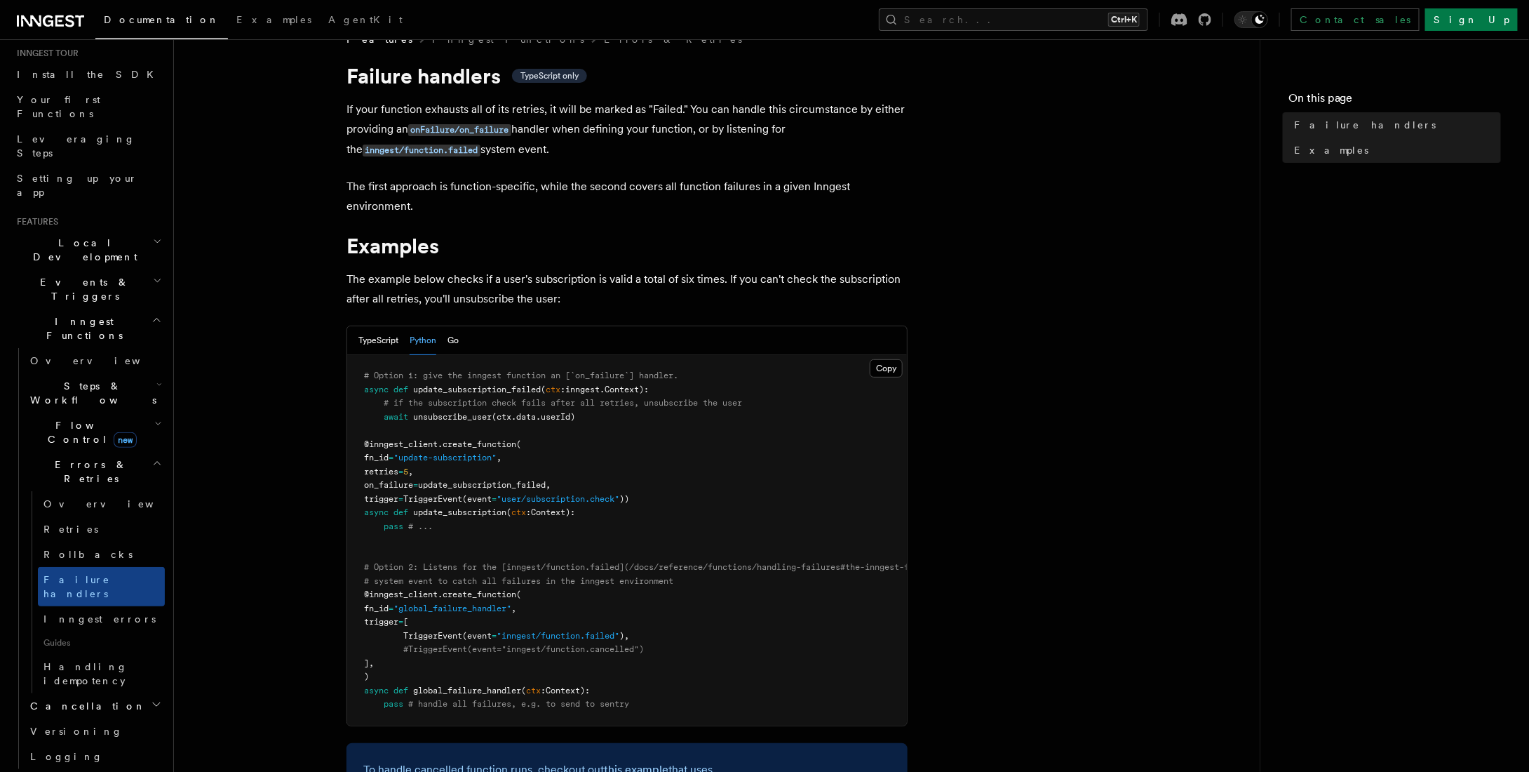
scroll to position [140, 0]
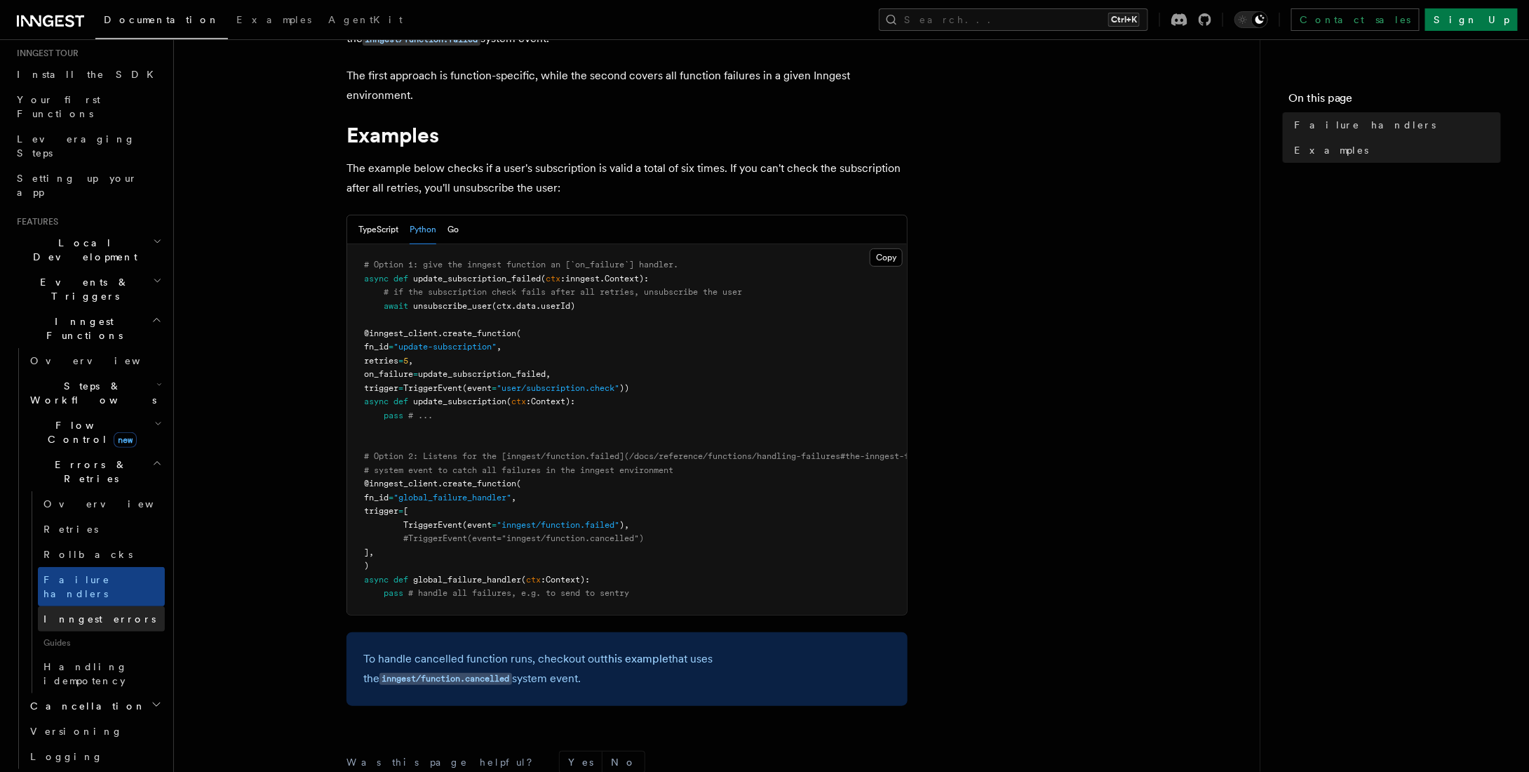
click at [79, 613] on span "Inngest errors" at bounding box center [99, 618] width 112 height 11
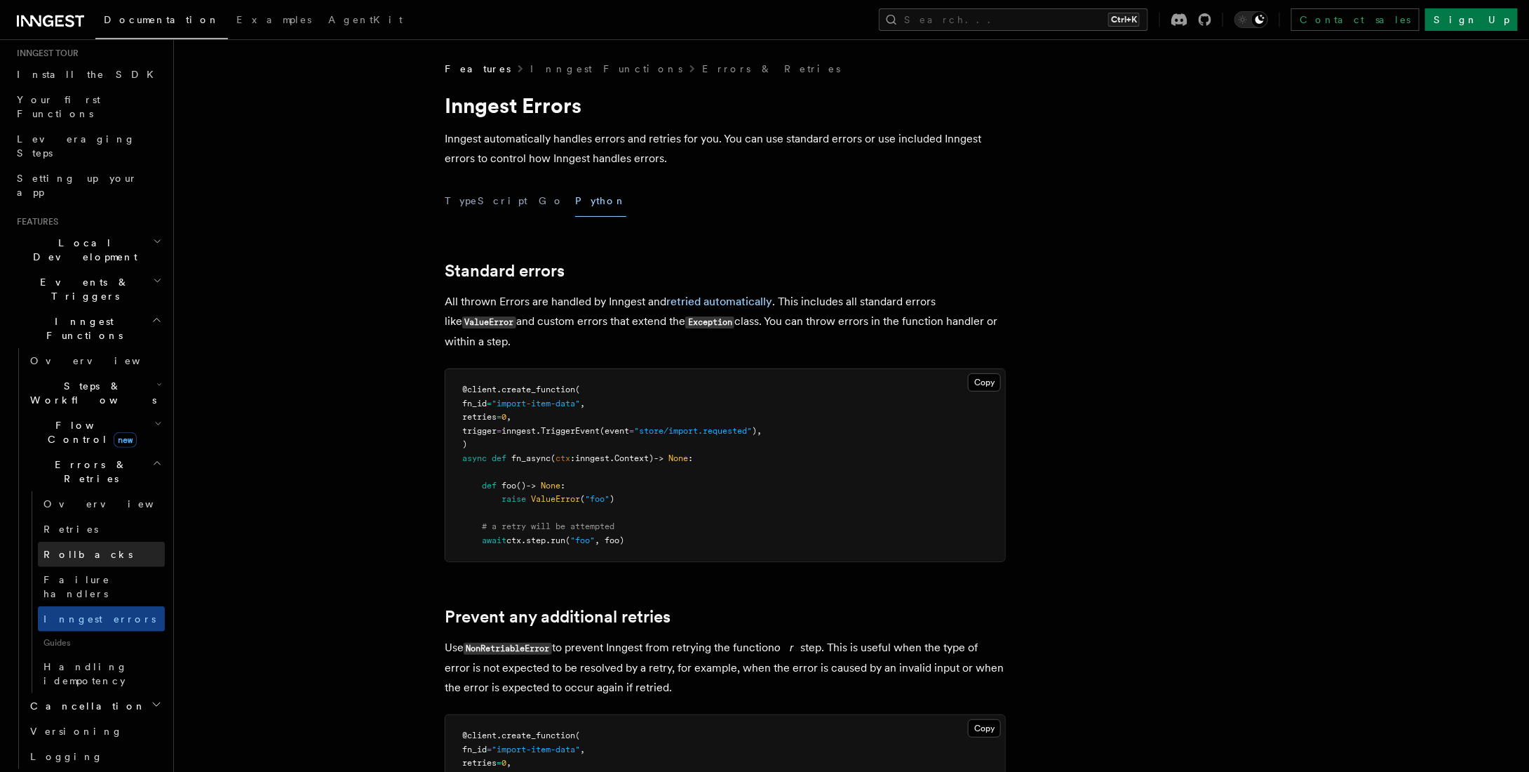
click at [111, 542] on link "Rollbacks" at bounding box center [101, 554] width 127 height 25
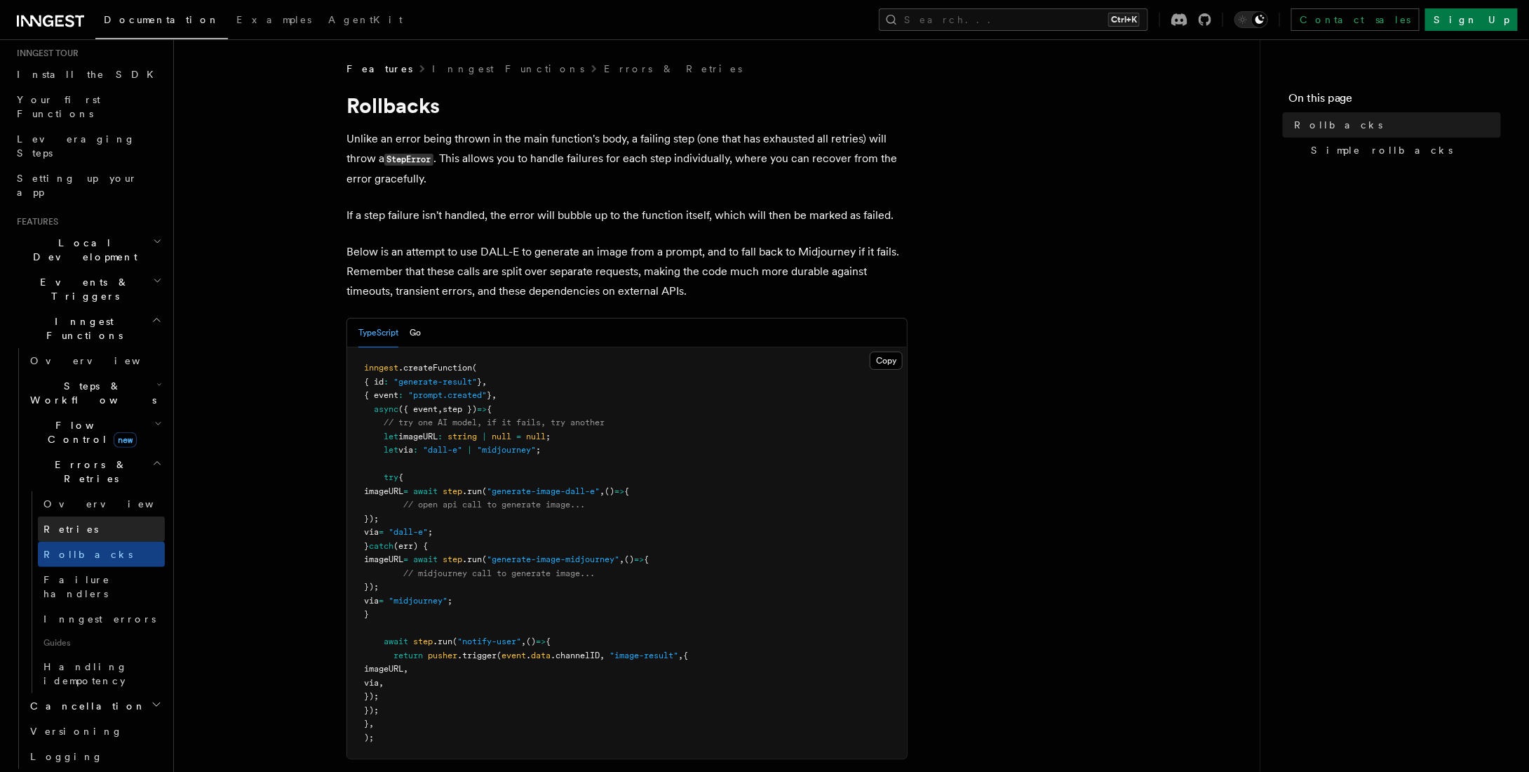
click at [111, 516] on link "Retries" at bounding box center [101, 528] width 127 height 25
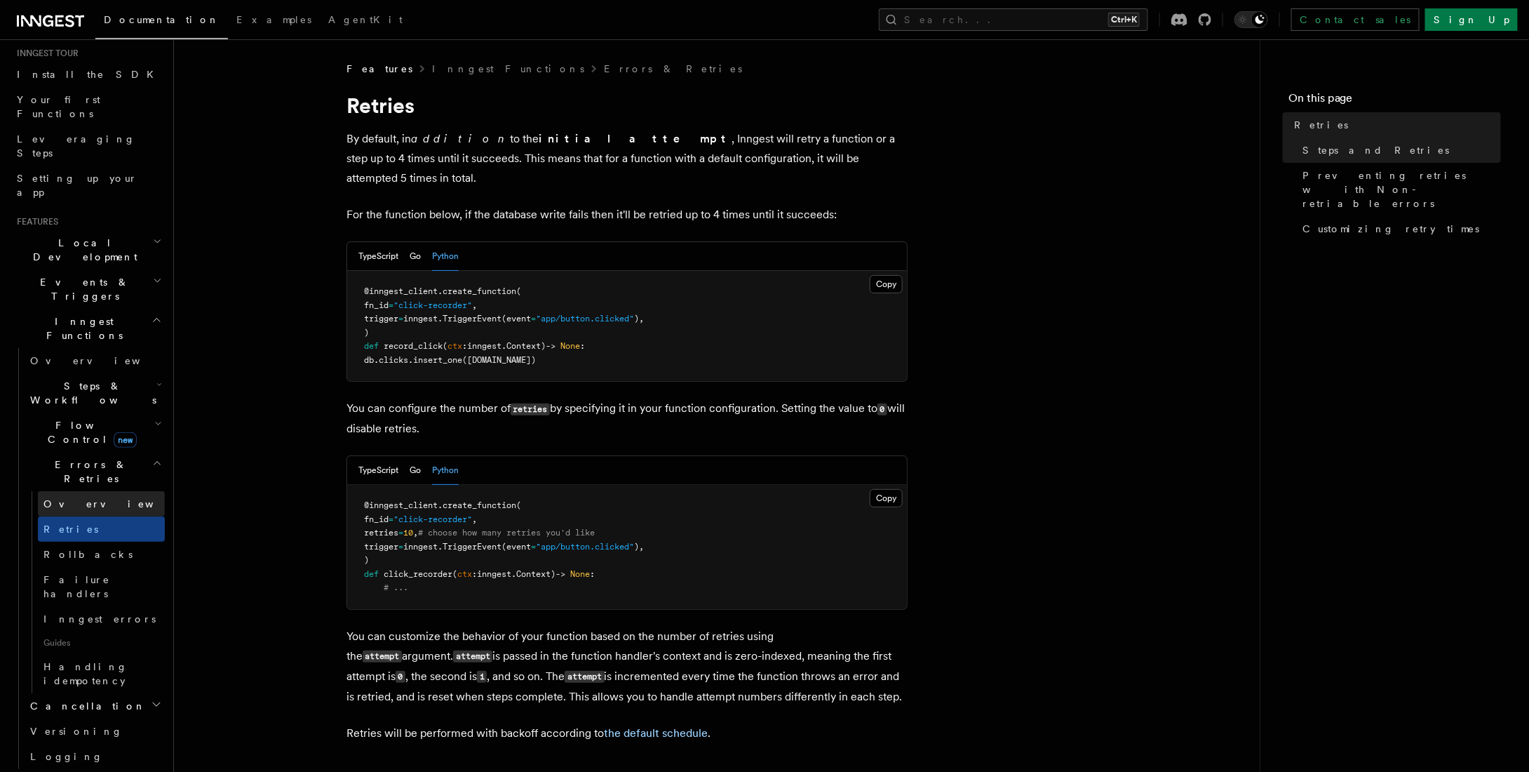
click at [114, 491] on link "Overview" at bounding box center [101, 503] width 127 height 25
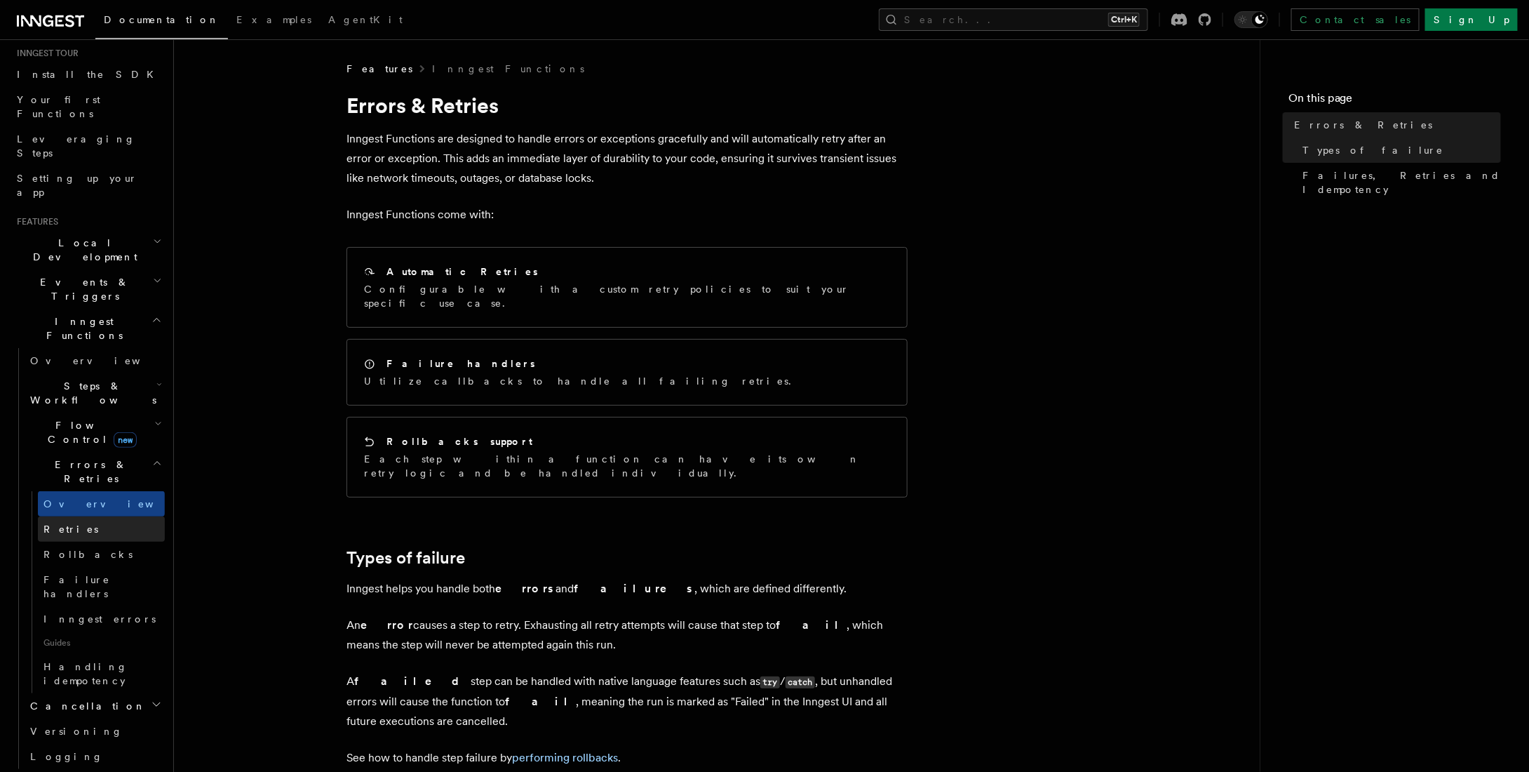
click at [90, 516] on link "Retries" at bounding box center [101, 528] width 127 height 25
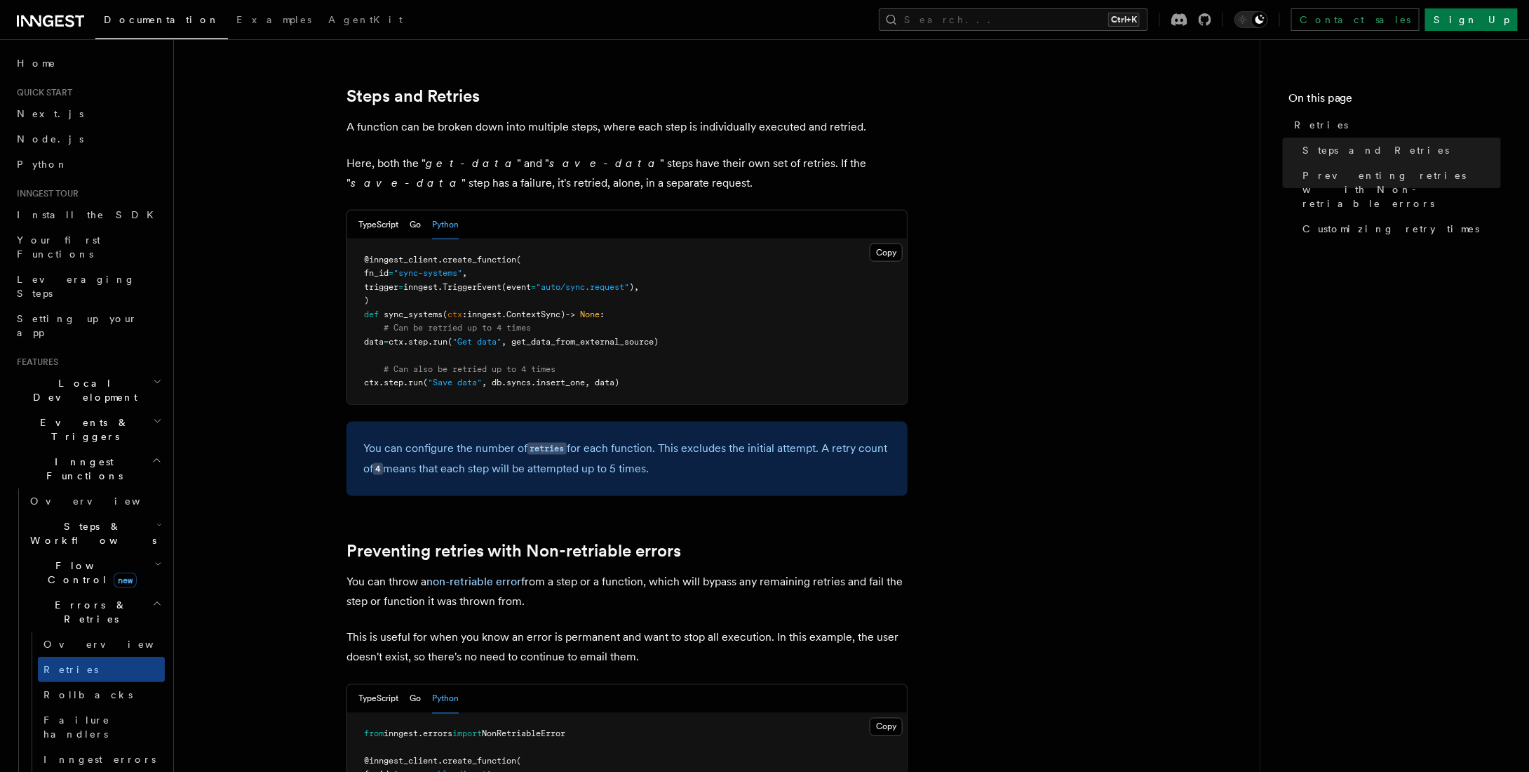
click at [81, 415] on span "Events & Triggers" at bounding box center [82, 429] width 142 height 28
click at [767, 21] on button "Search... Ctrl+K" at bounding box center [1013, 19] width 269 height 22
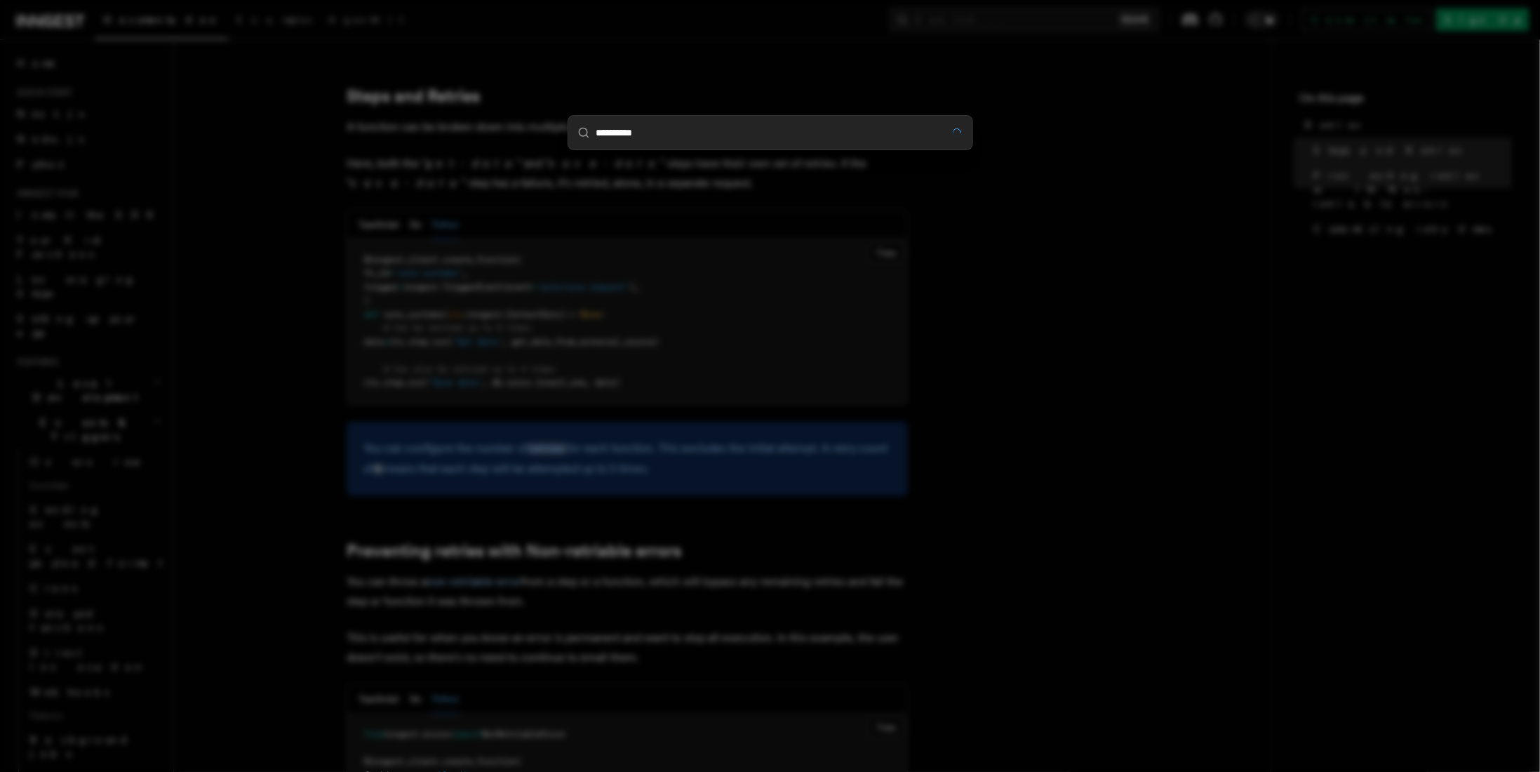
type input "**********"
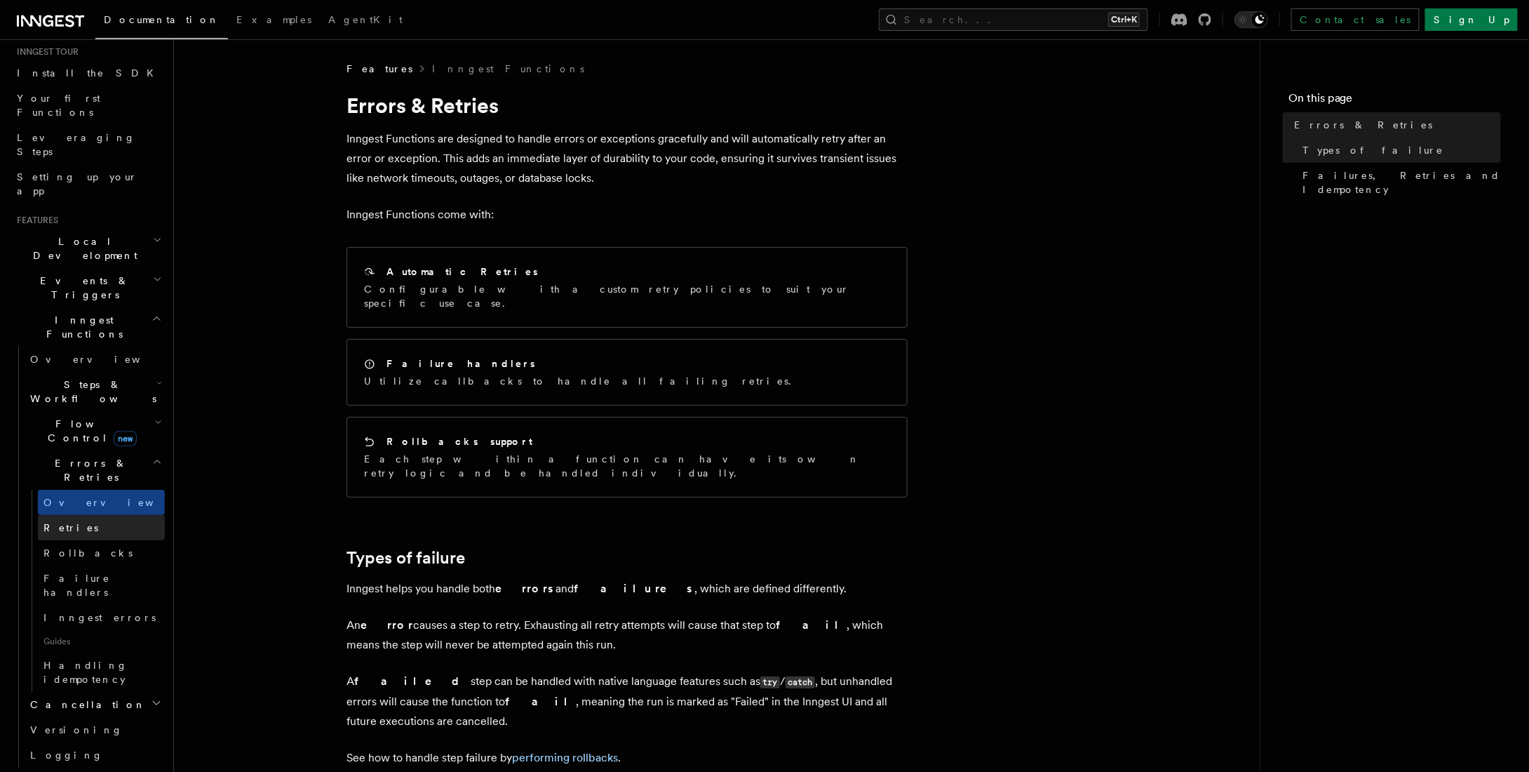
scroll to position [210, 0]
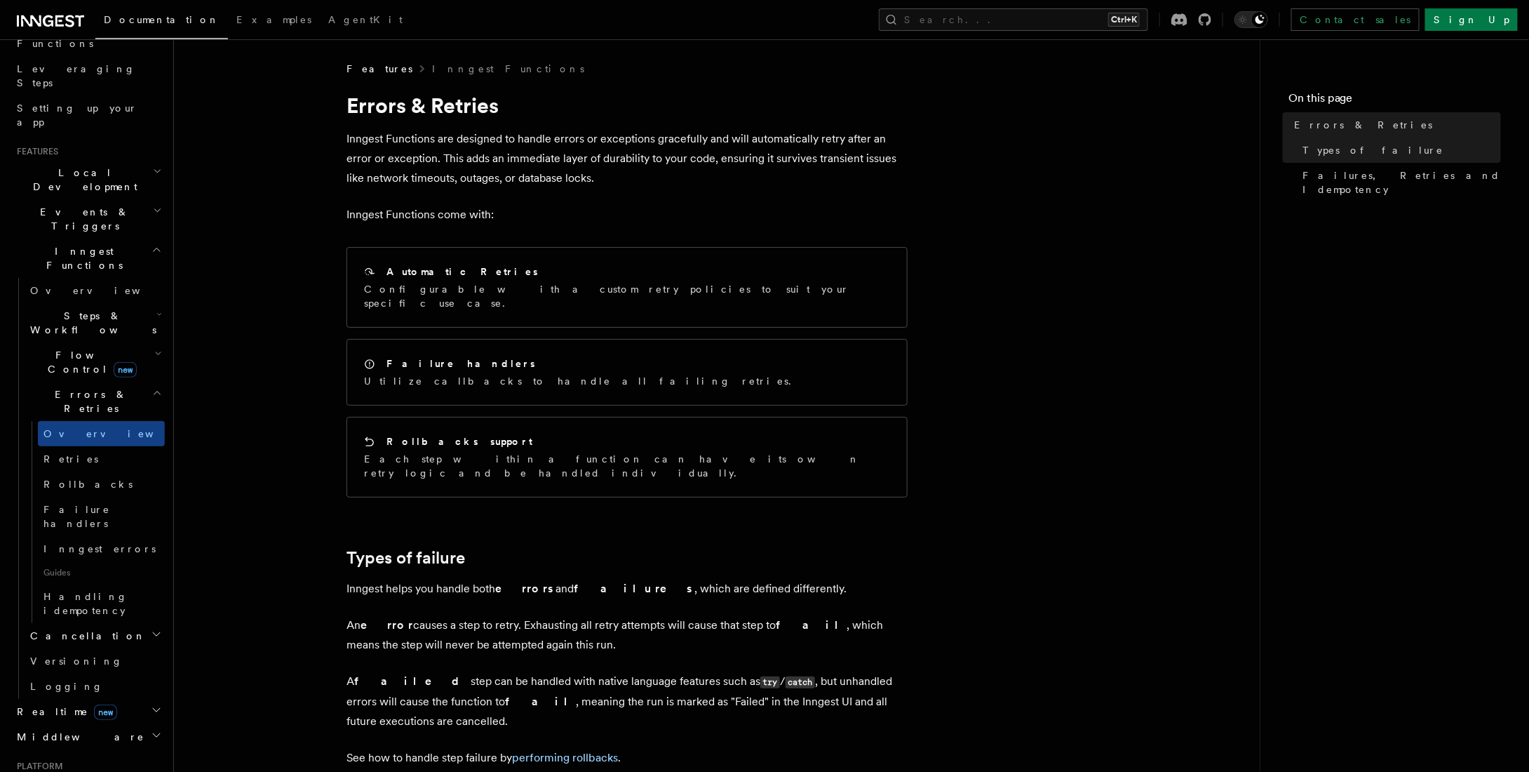
click at [81, 348] on span "Flow Control new" at bounding box center [90, 362] width 130 height 28
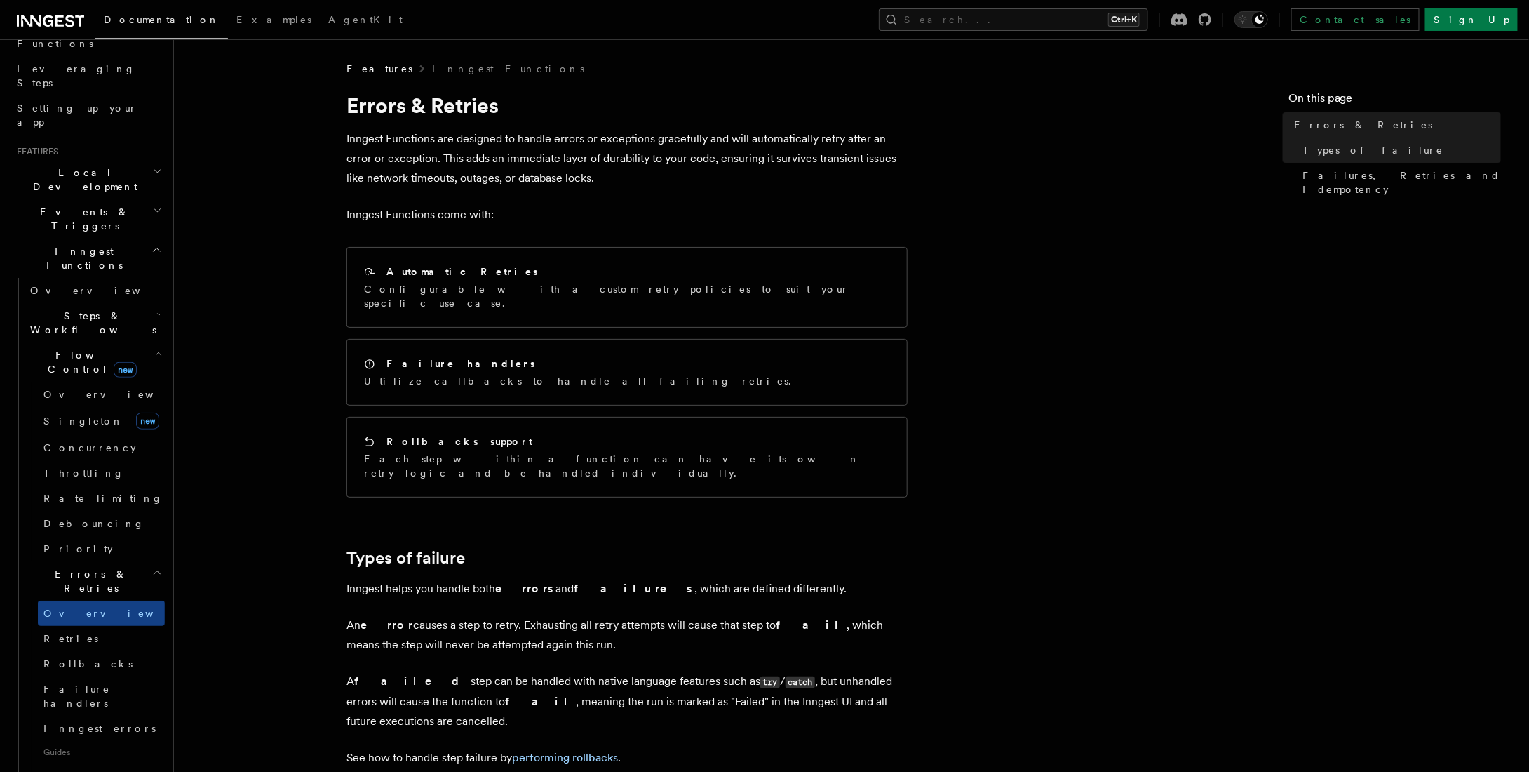
click at [58, 348] on span "Flow Control new" at bounding box center [90, 362] width 130 height 28
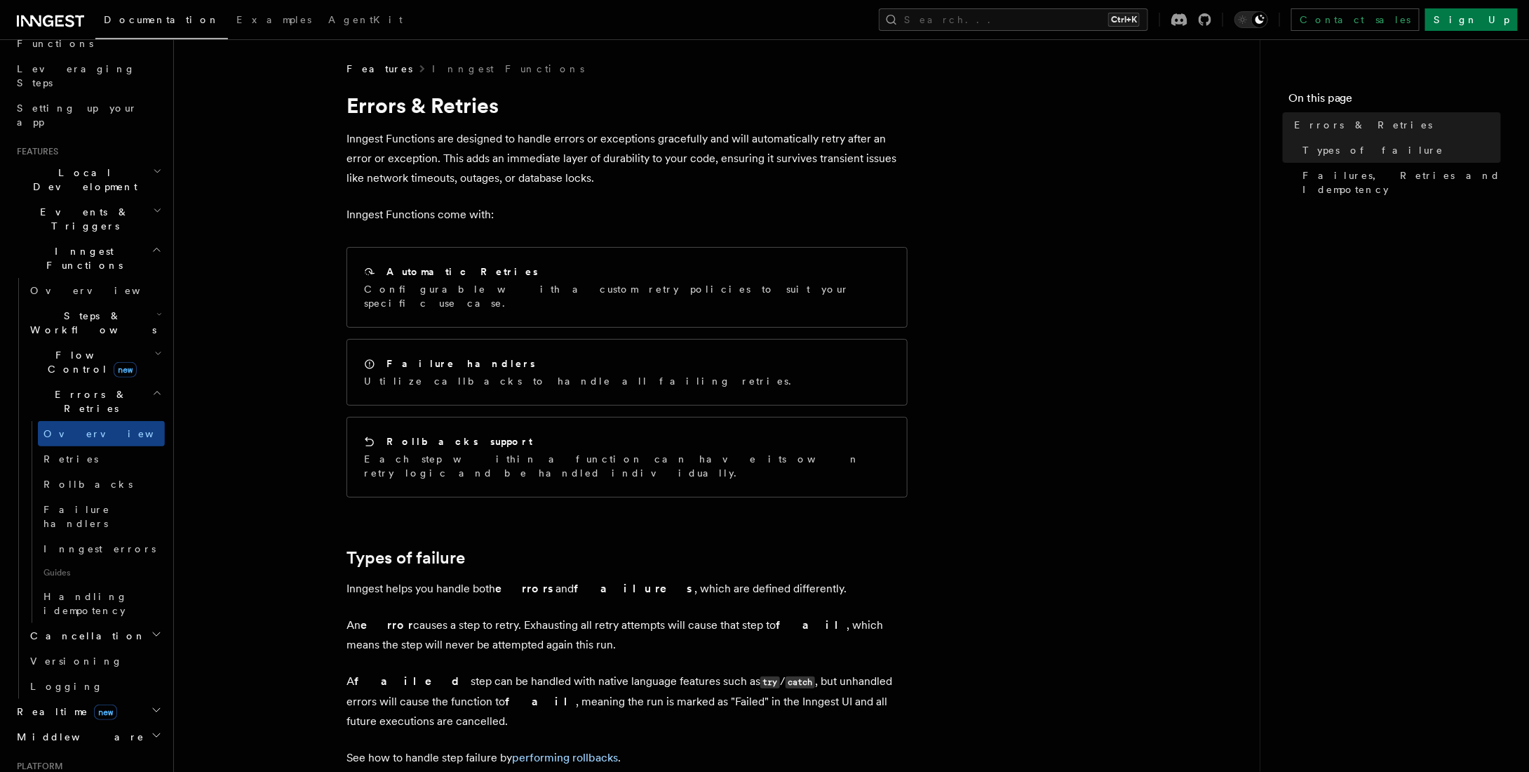
click at [60, 348] on span "Flow Control new" at bounding box center [90, 362] width 130 height 28
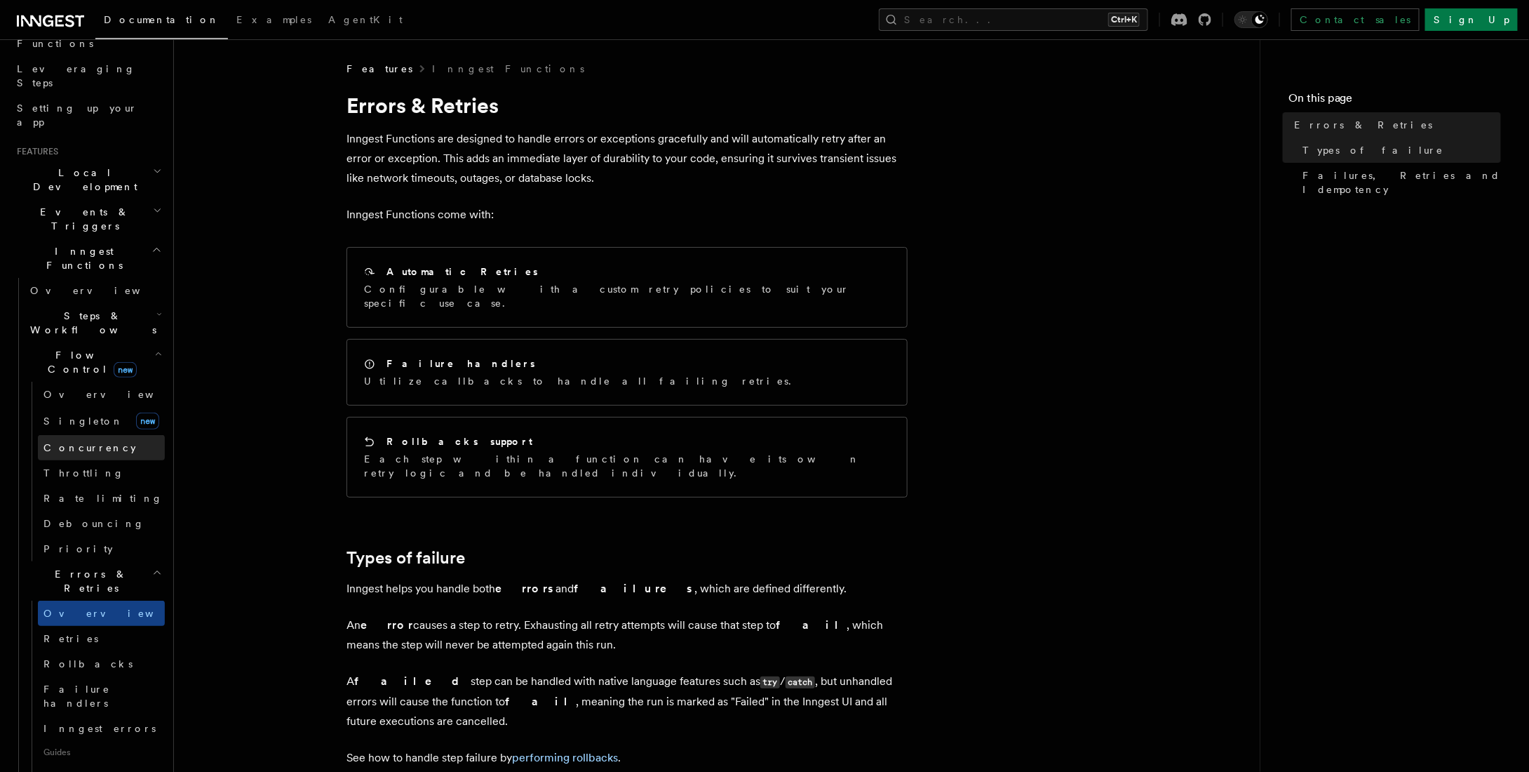
click at [72, 442] on span "Concurrency" at bounding box center [89, 447] width 93 height 11
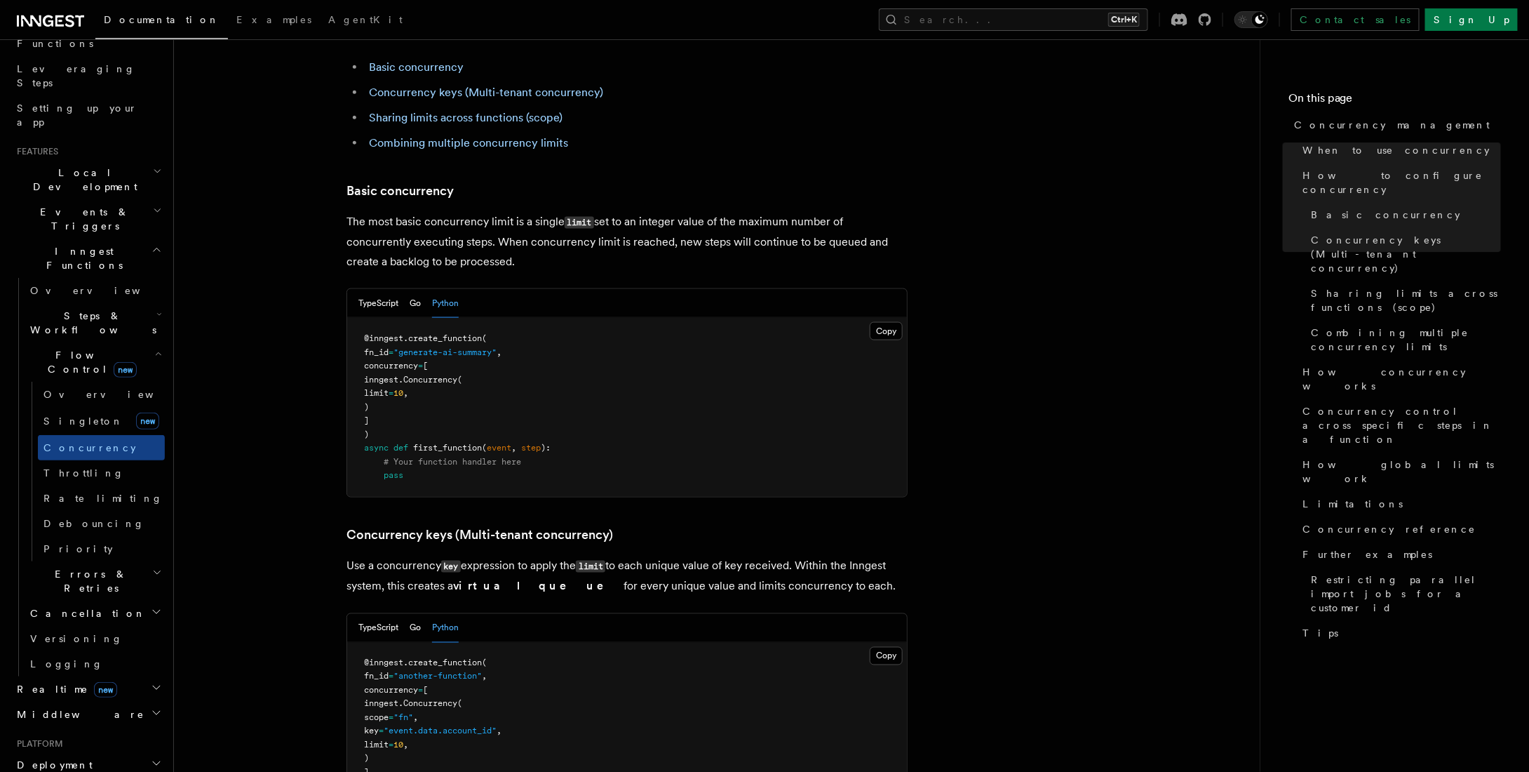
scroll to position [842, 0]
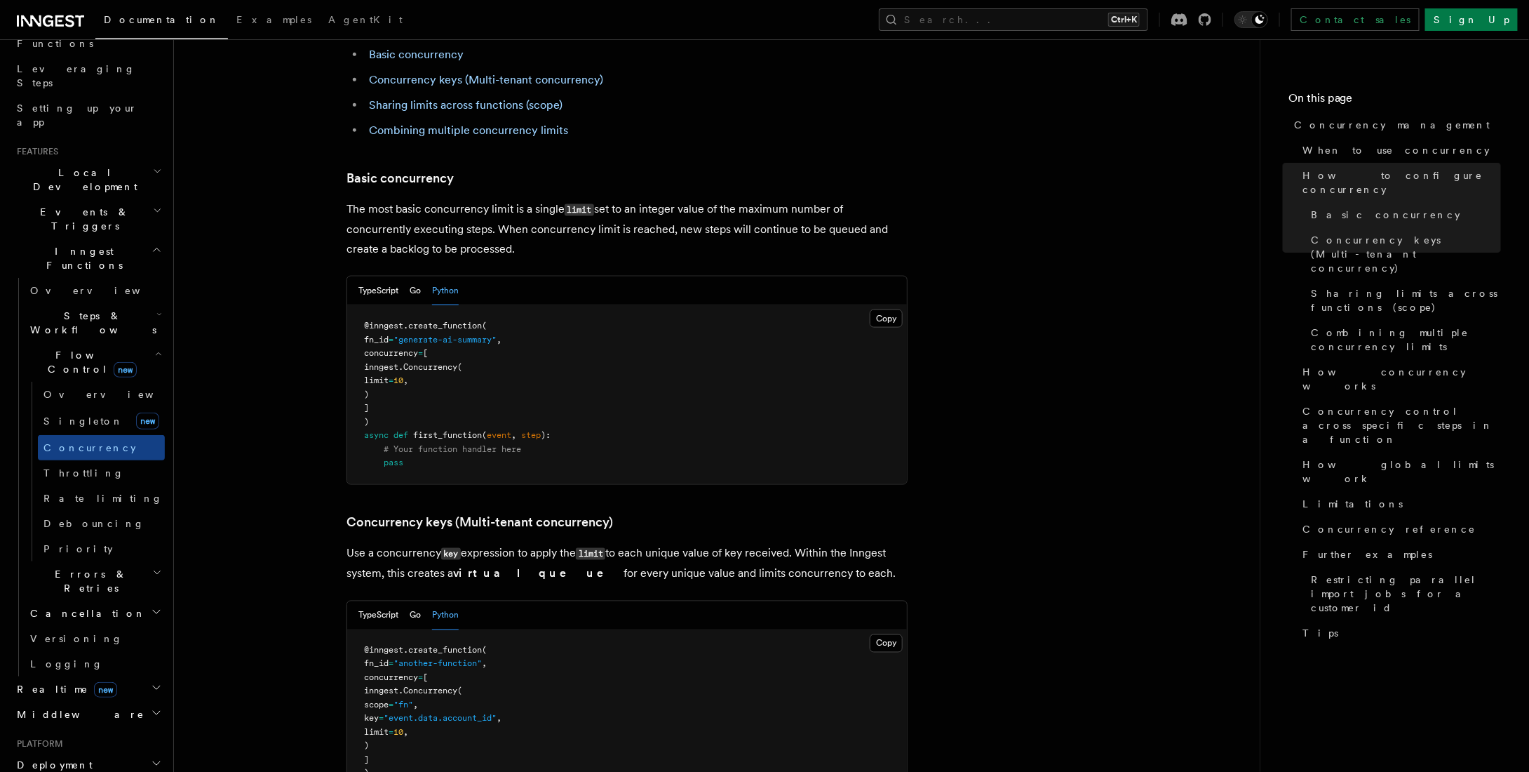
drag, startPoint x: 385, startPoint y: 293, endPoint x: 421, endPoint y: 352, distance: 68.9
click at [421, 352] on pre "@inngest . create_function ( fn_id = "generate-ai-summary" , concurrency = [ in…" at bounding box center [627, 394] width 560 height 179
click at [403, 375] on span "10" at bounding box center [399, 380] width 10 height 10
drag, startPoint x: 383, startPoint y: 293, endPoint x: 411, endPoint y: 347, distance: 60.9
click at [411, 347] on pre "@inngest . create_function ( fn_id = "generate-ai-summary" , concurrency = [ in…" at bounding box center [627, 394] width 560 height 179
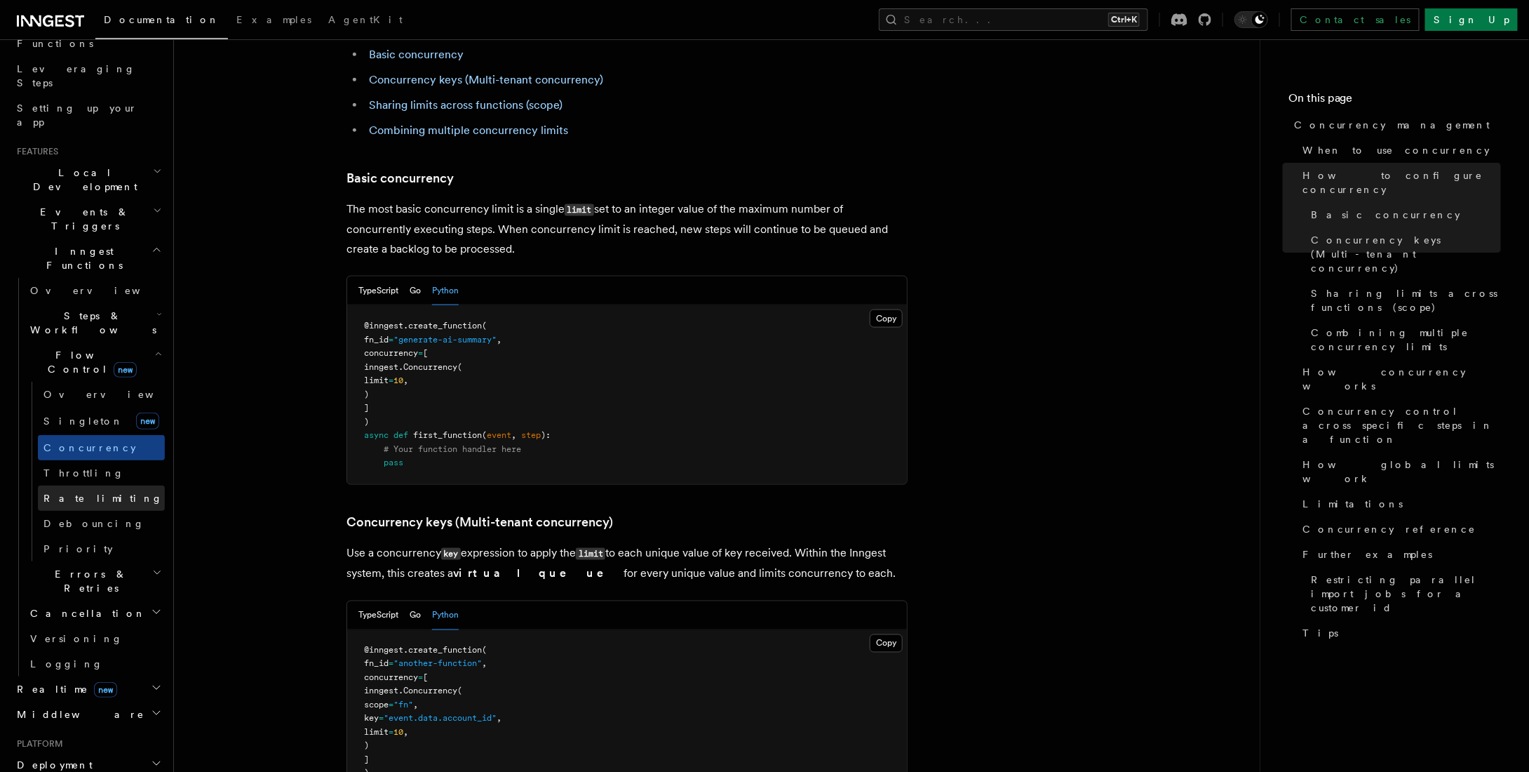
click at [97, 492] on span "Rate limiting" at bounding box center [102, 497] width 119 height 11
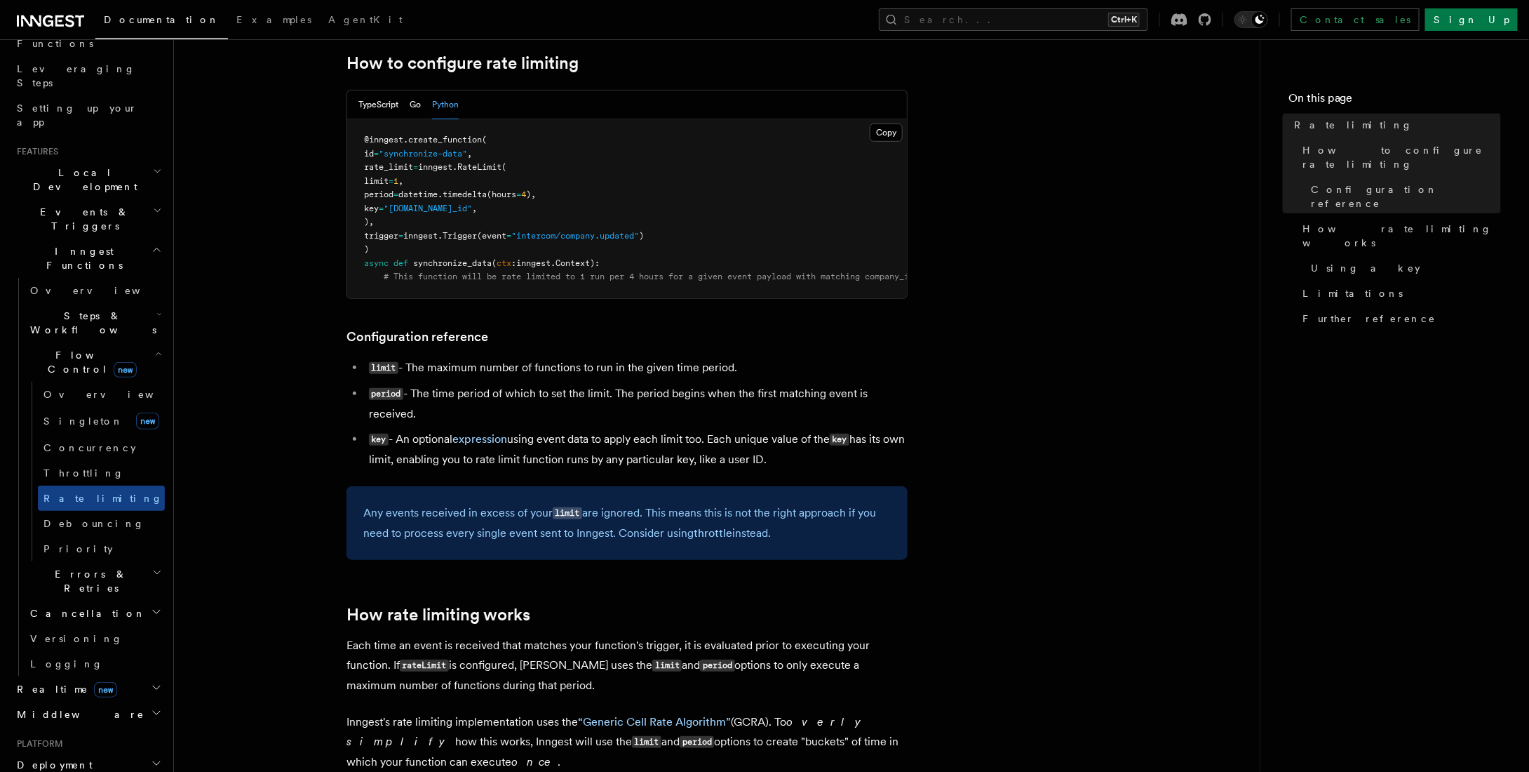
scroll to position [281, 0]
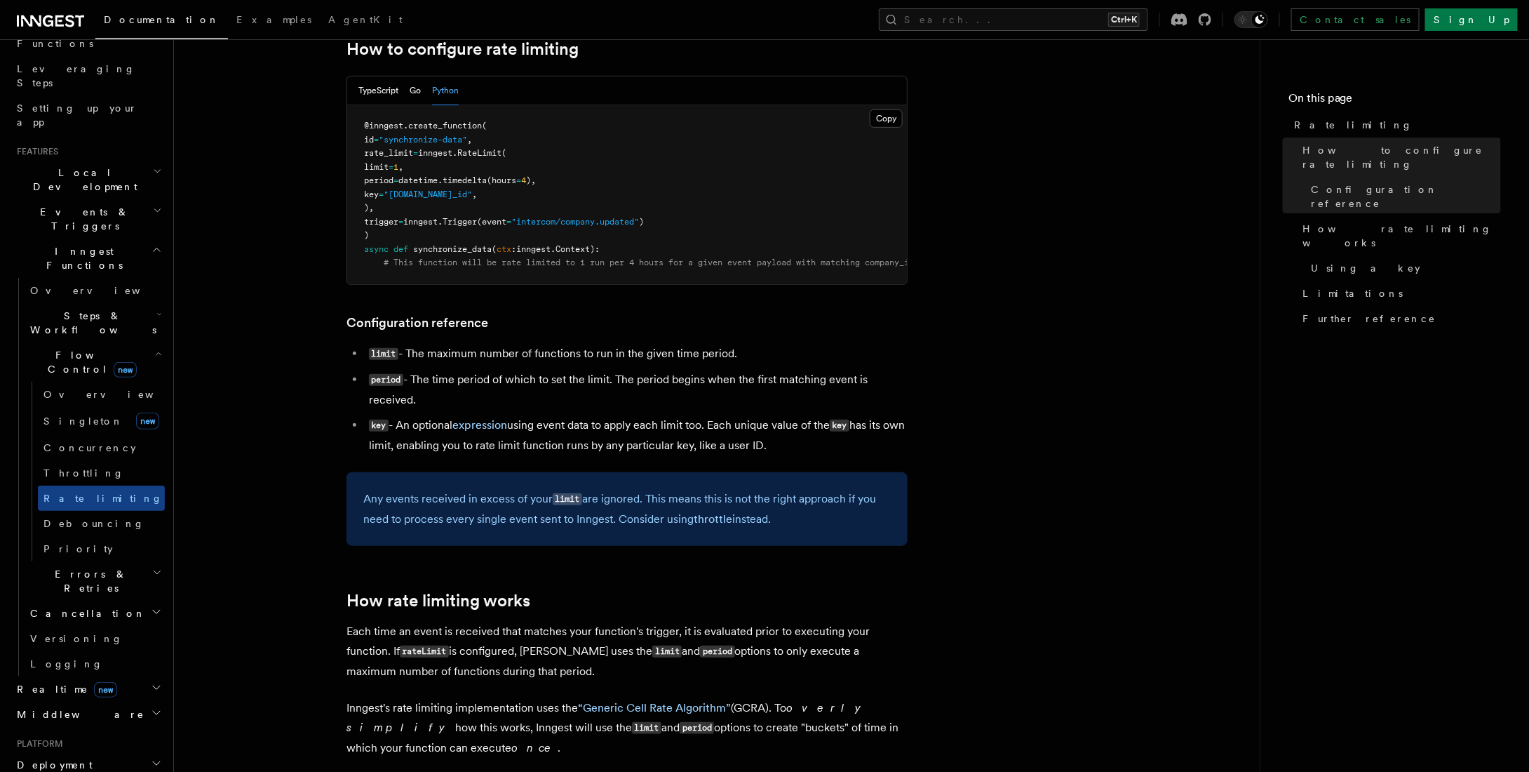
drag, startPoint x: 374, startPoint y: 153, endPoint x: 397, endPoint y: 206, distance: 57.5
click at [397, 206] on pre "@inngest . create_function ( id = "synchronize-data" , rate_limit = inngest. Ra…" at bounding box center [627, 194] width 560 height 179
copy code "rate_limit = inngest. RateLimit ( limit = 1 , period = datetime. timedelta (hou…"
click at [94, 518] on span "Debouncing" at bounding box center [93, 523] width 101 height 11
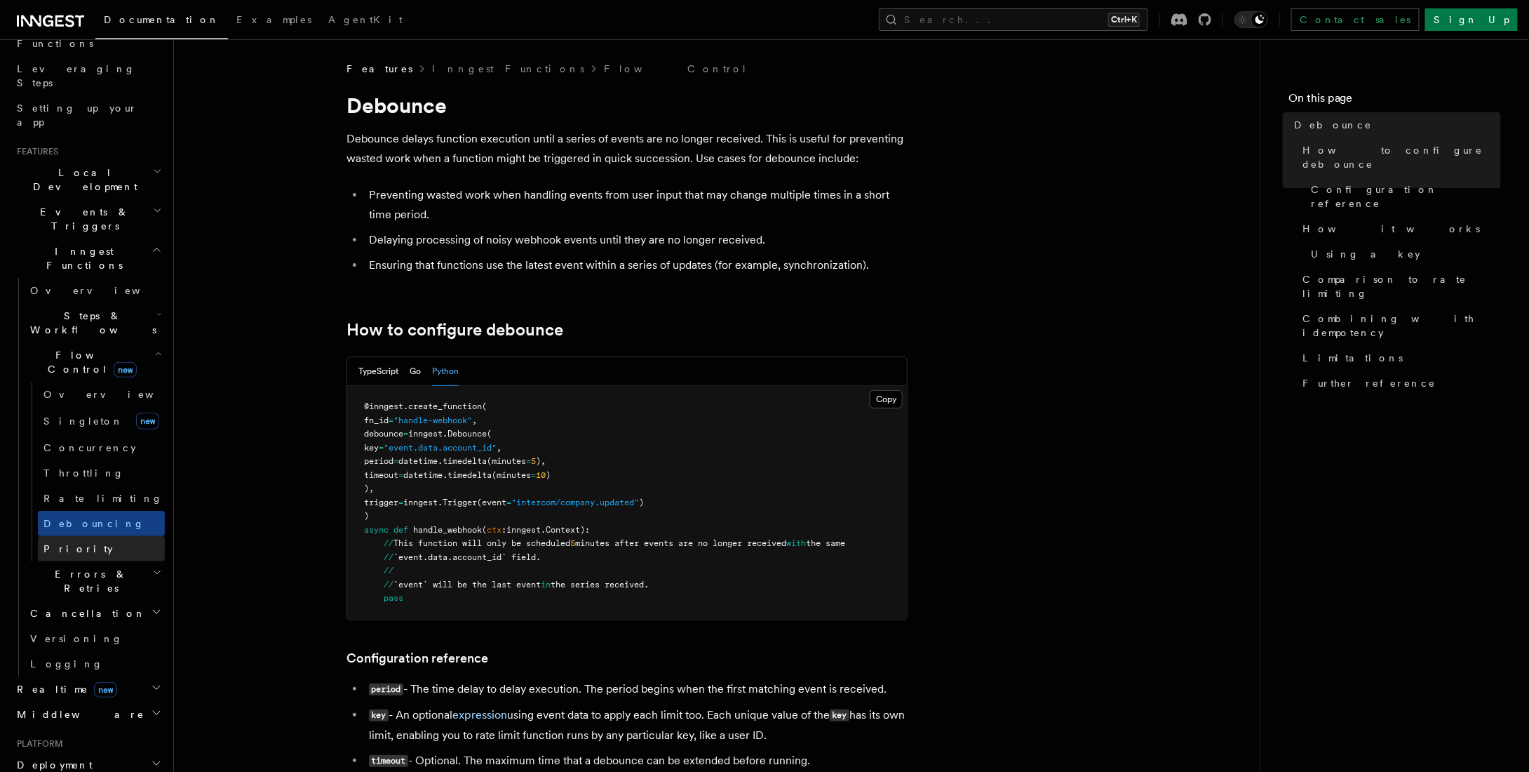
click at [88, 536] on link "Priority" at bounding box center [101, 548] width 127 height 25
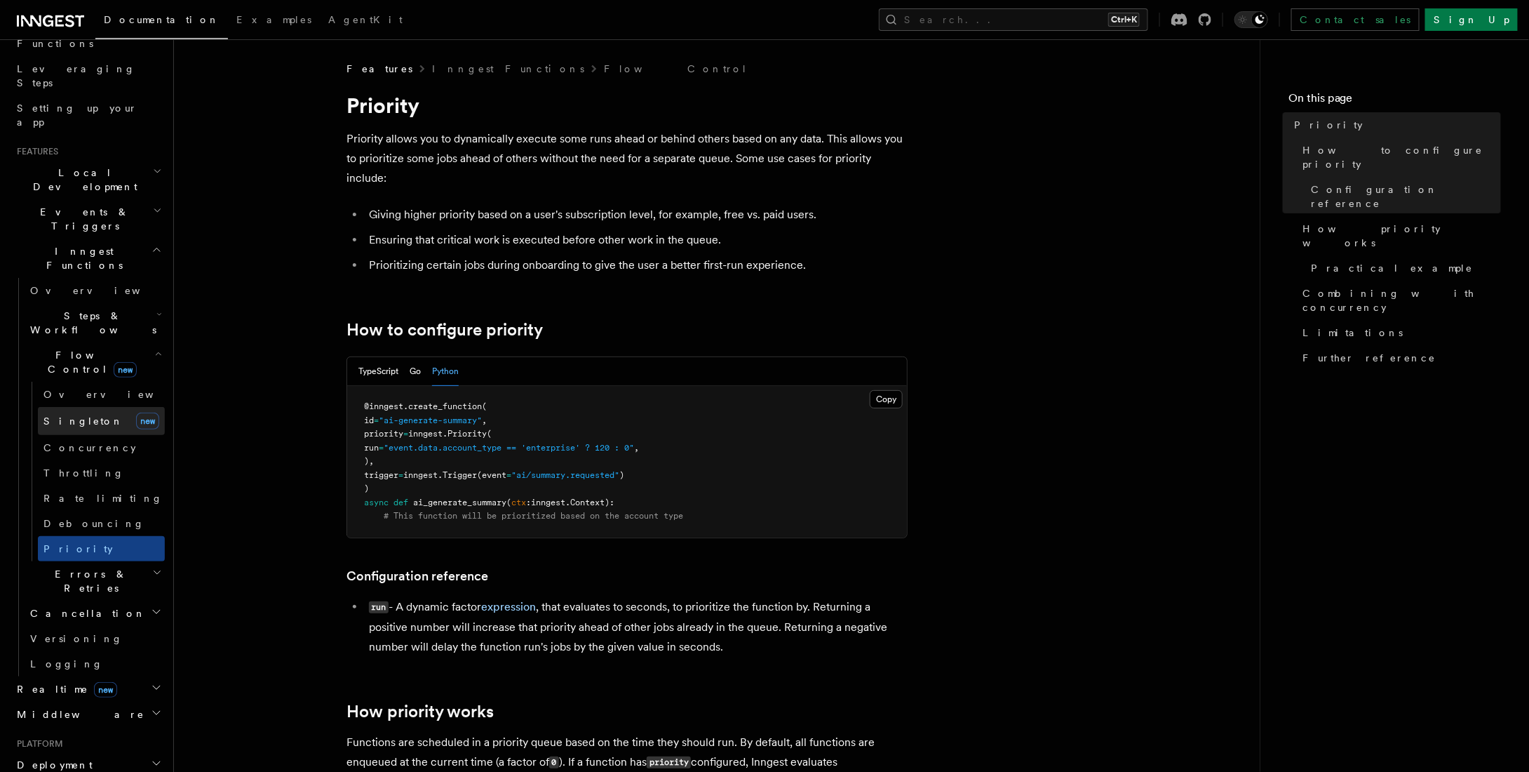
click at [88, 407] on link "[PERSON_NAME] new" at bounding box center [101, 421] width 127 height 28
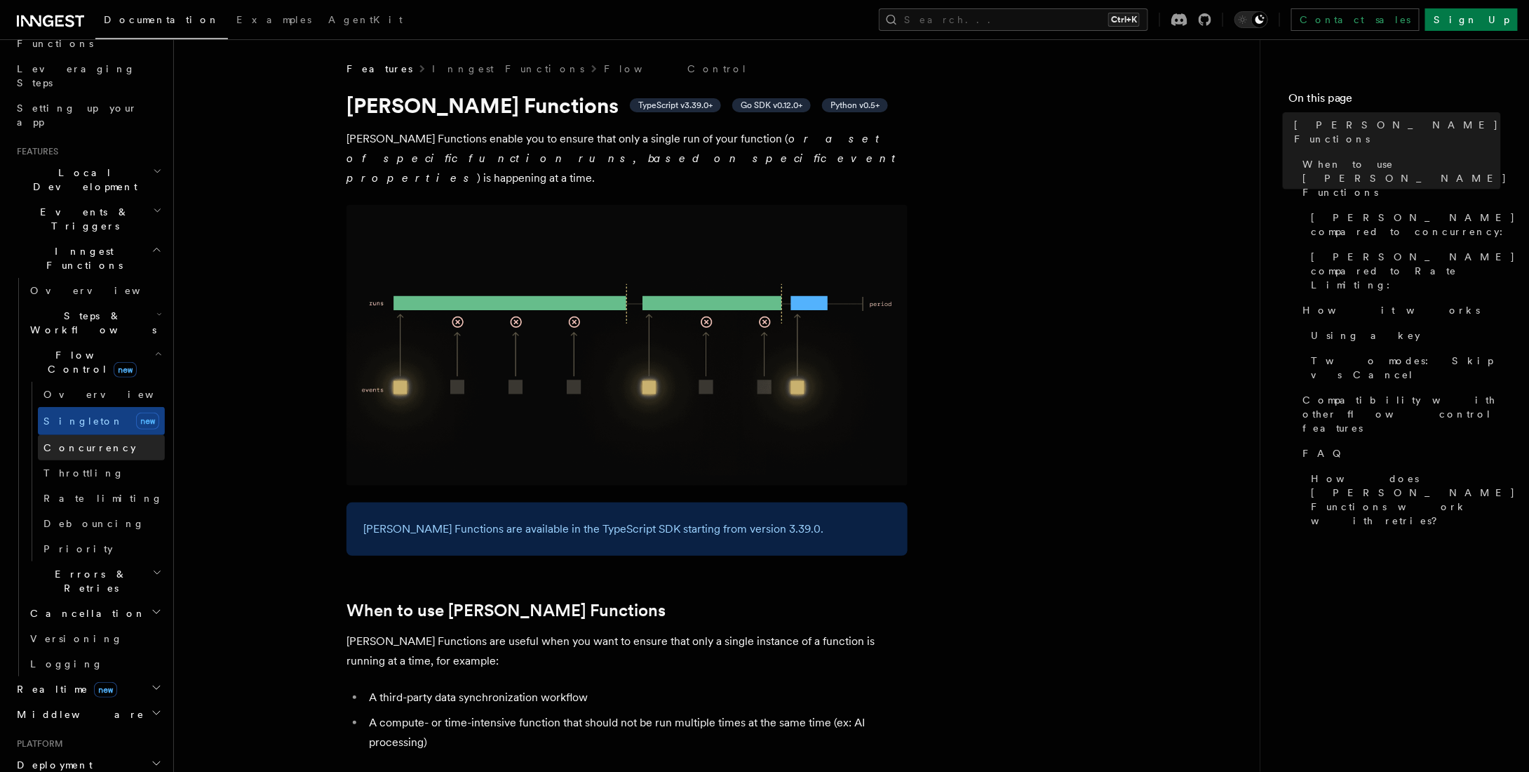
click at [85, 442] on span "Concurrency" at bounding box center [89, 447] width 93 height 11
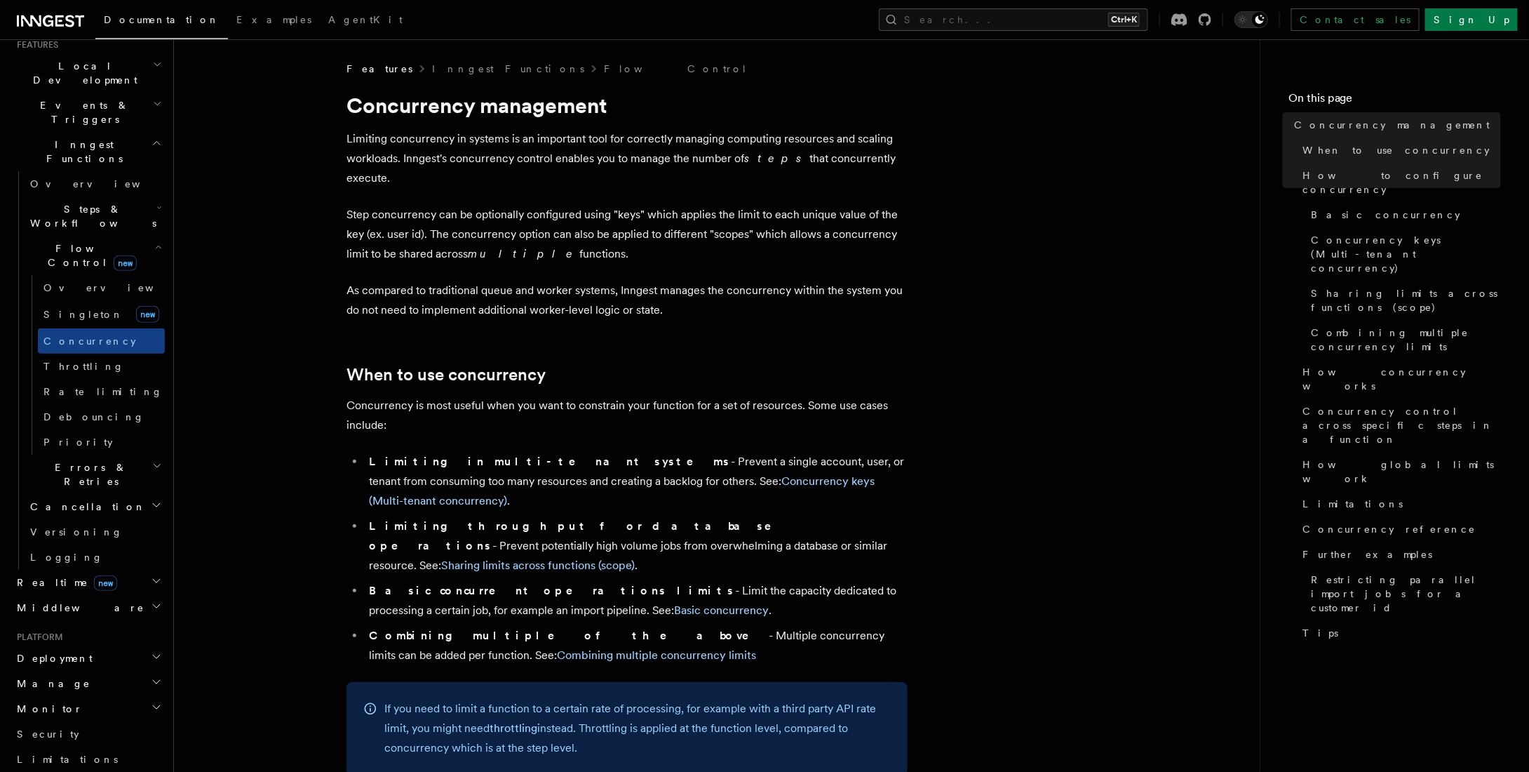
scroll to position [351, 0]
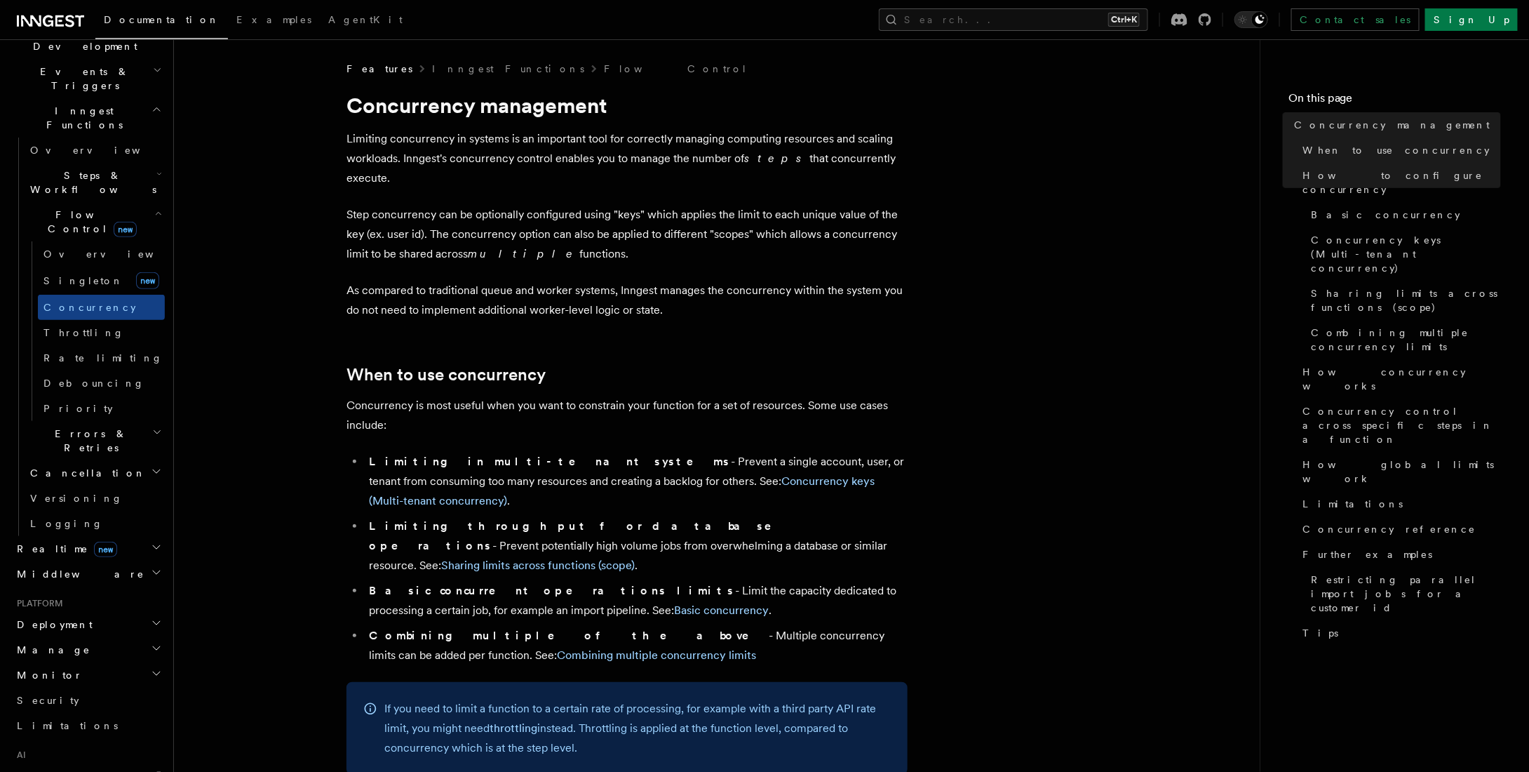
click at [56, 637] on h2 "Manage" at bounding box center [88, 649] width 154 height 25
click at [62, 617] on span "Deployment" at bounding box center [51, 624] width 81 height 14
click at [94, 669] on span "Environments & Apps" at bounding box center [90, 681] width 121 height 25
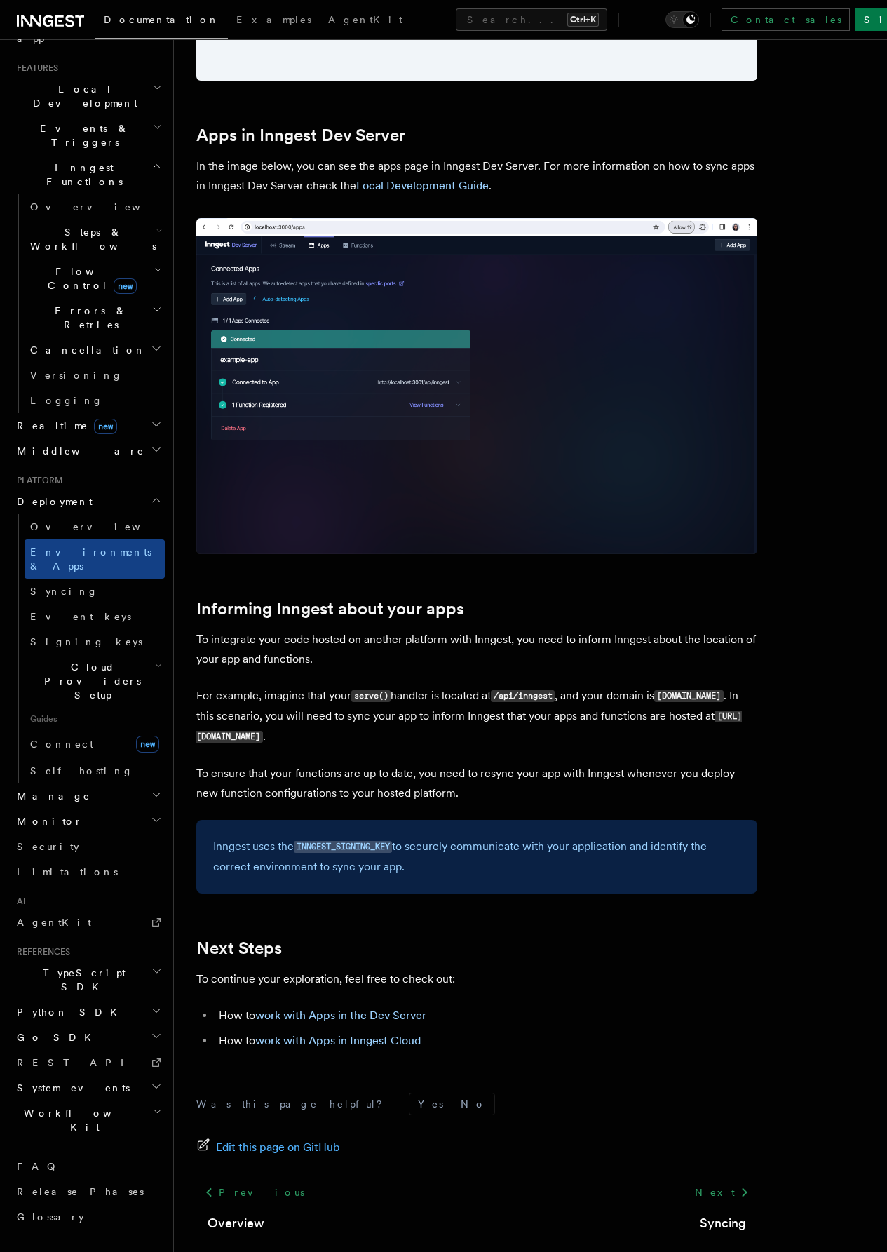
scroll to position [98, 0]
